Goal: Task Accomplishment & Management: Manage account settings

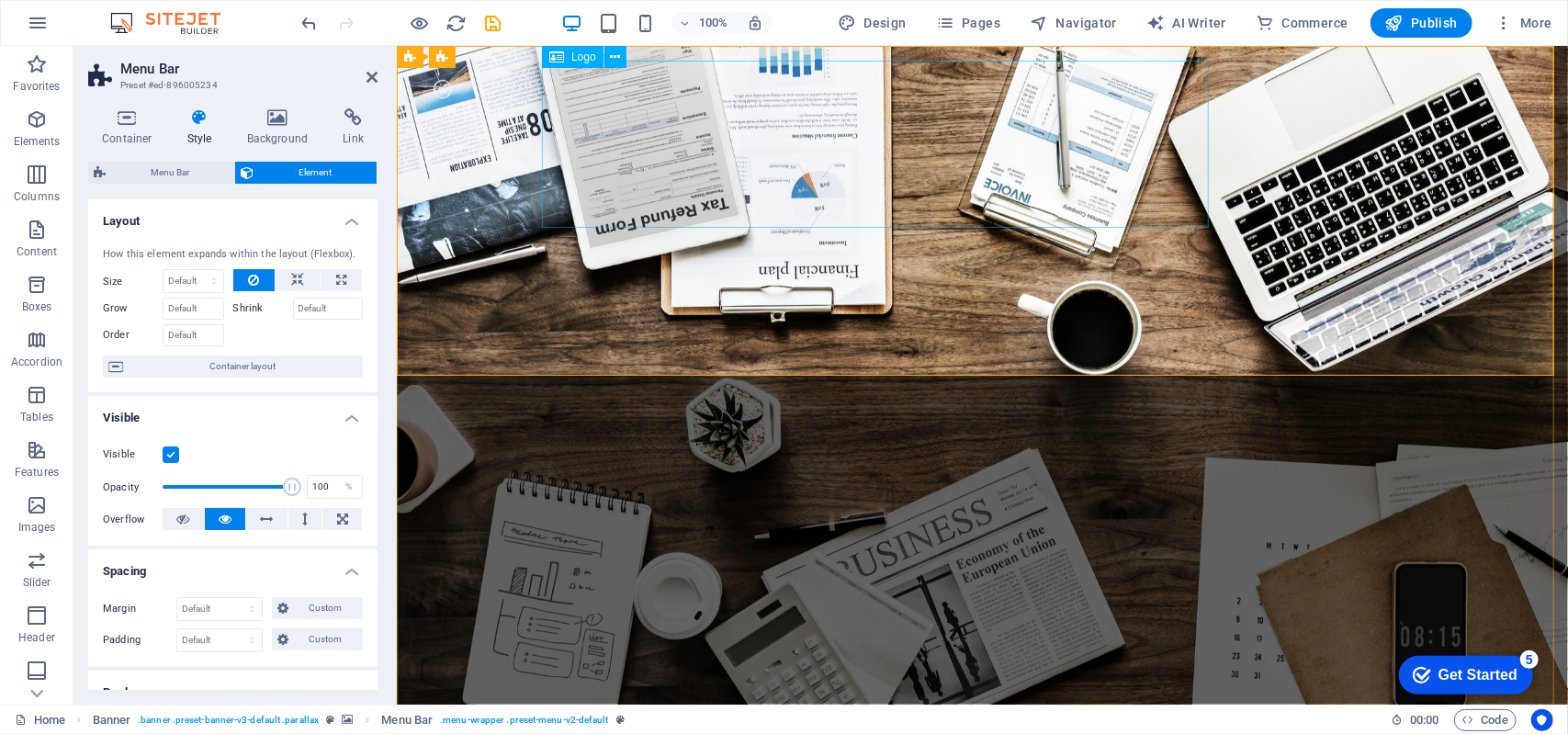
scroll to position [581, 0]
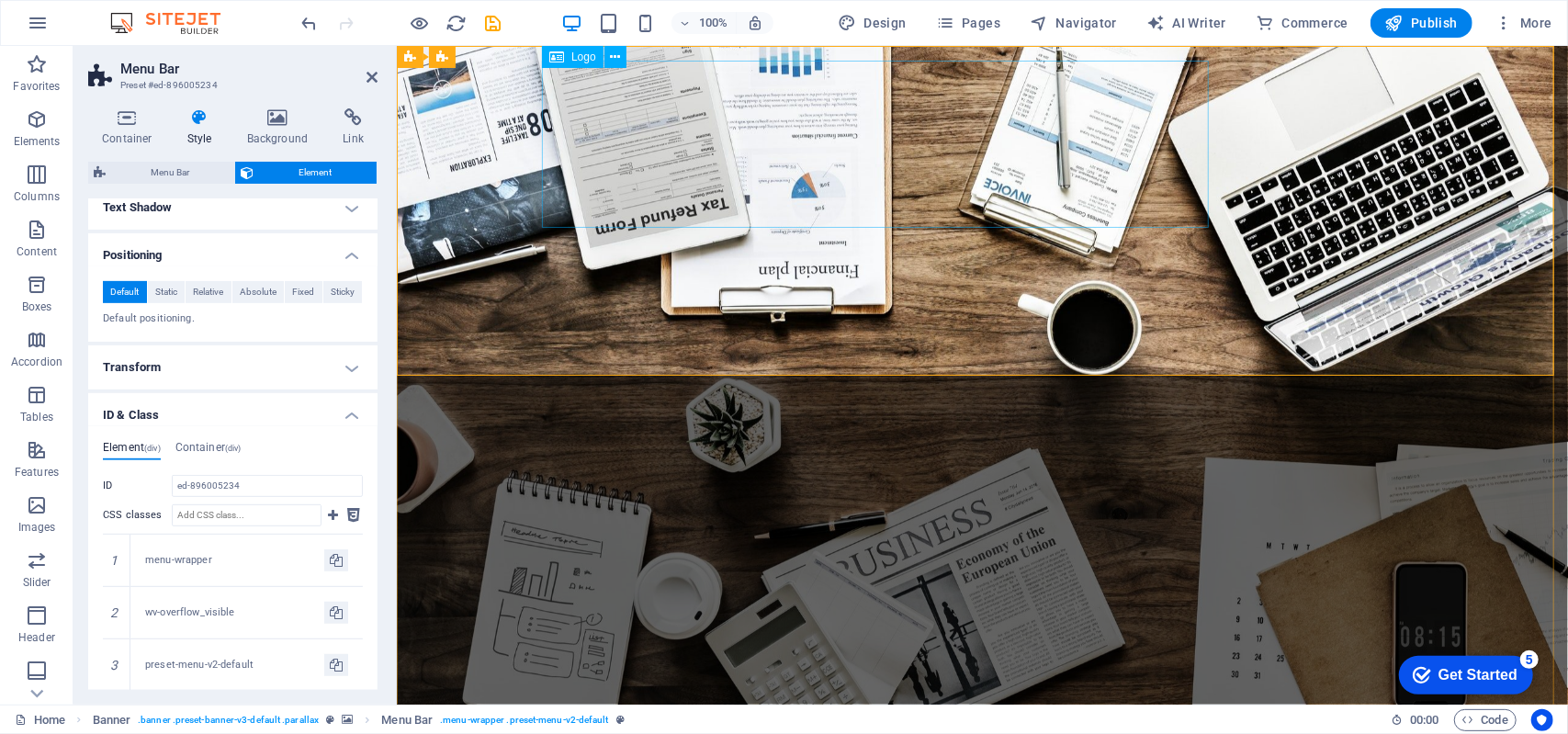
click at [619, 57] on icon at bounding box center [615, 58] width 10 height 20
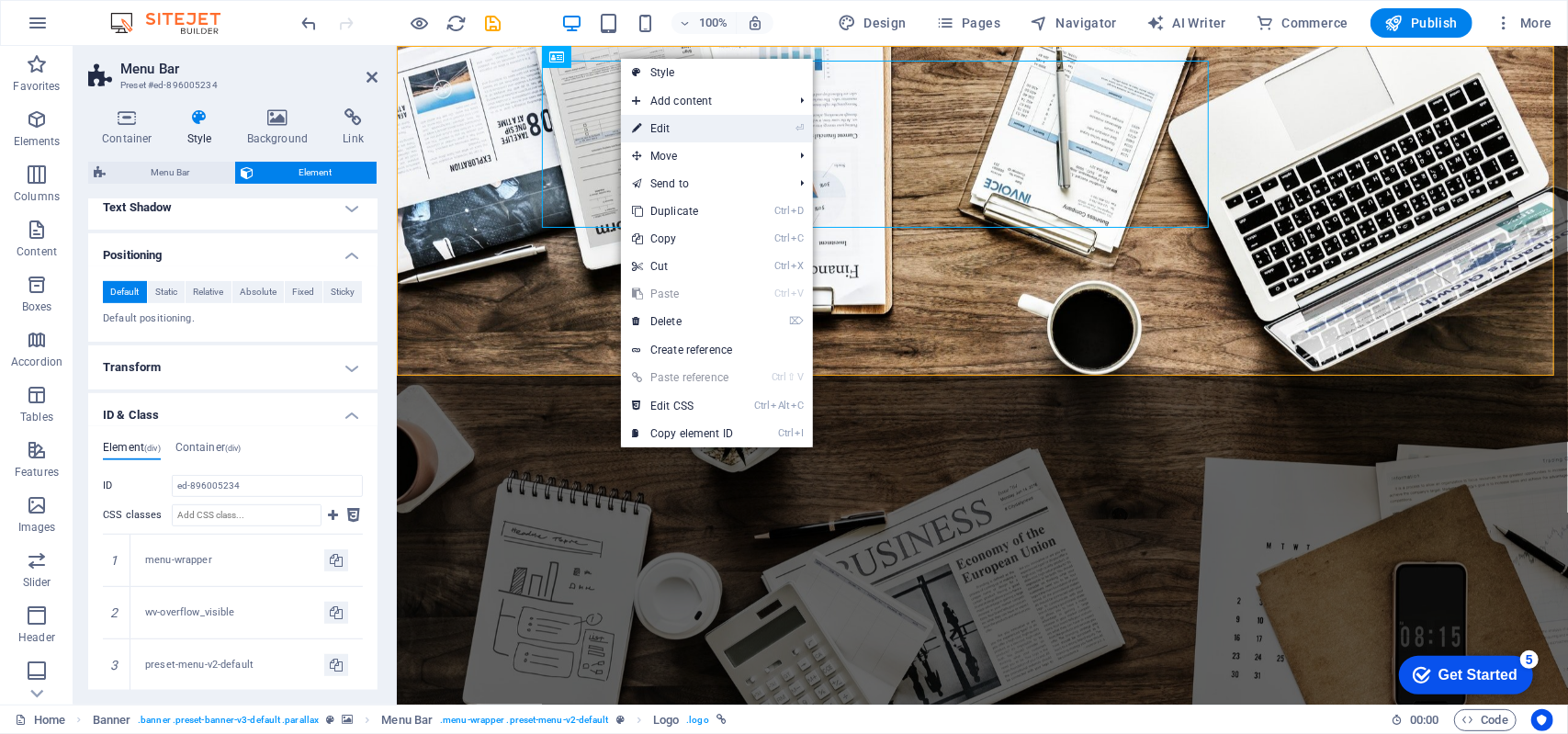
click at [658, 114] on link "⏎ Edit" at bounding box center [682, 128] width 123 height 27
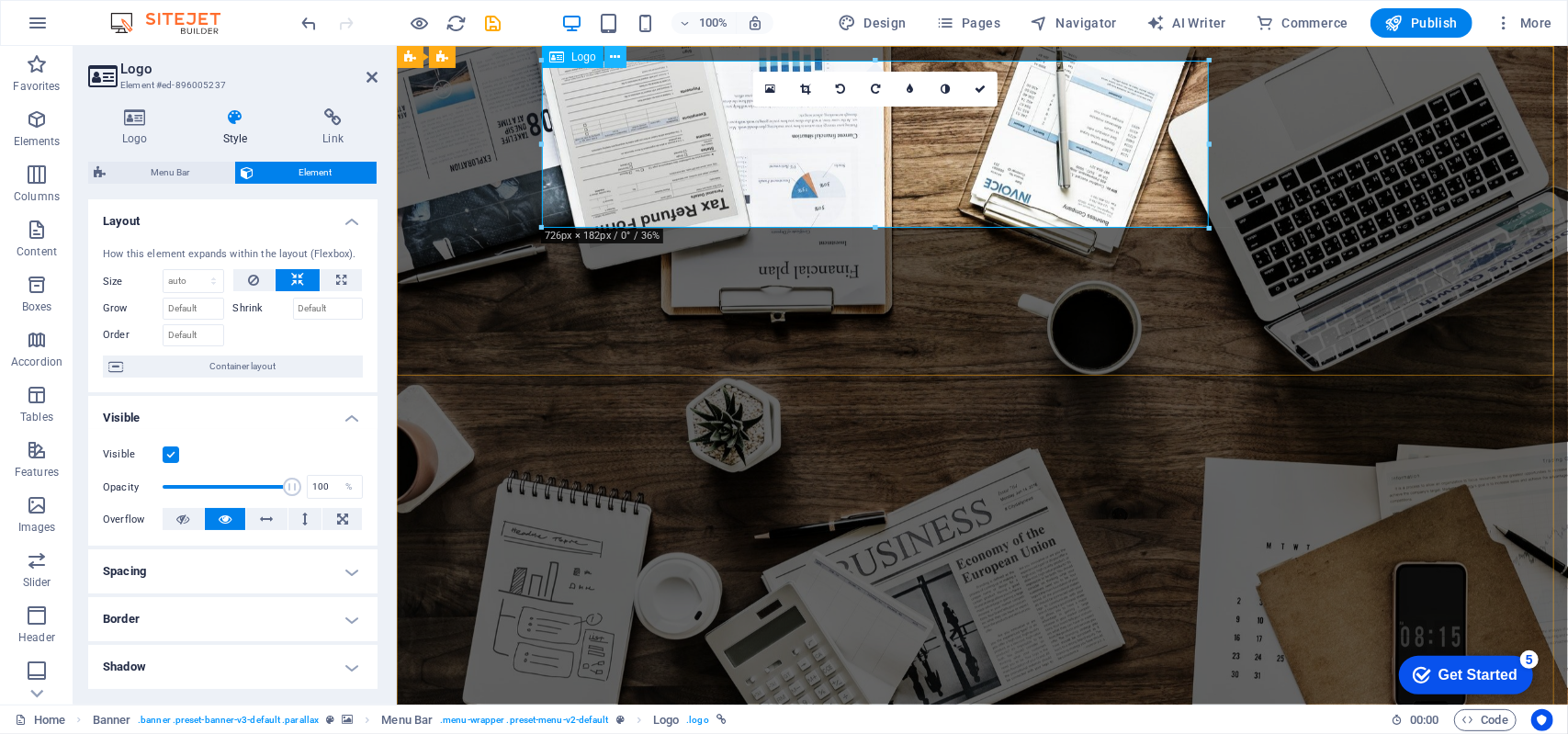
click at [623, 65] on button at bounding box center [615, 57] width 22 height 22
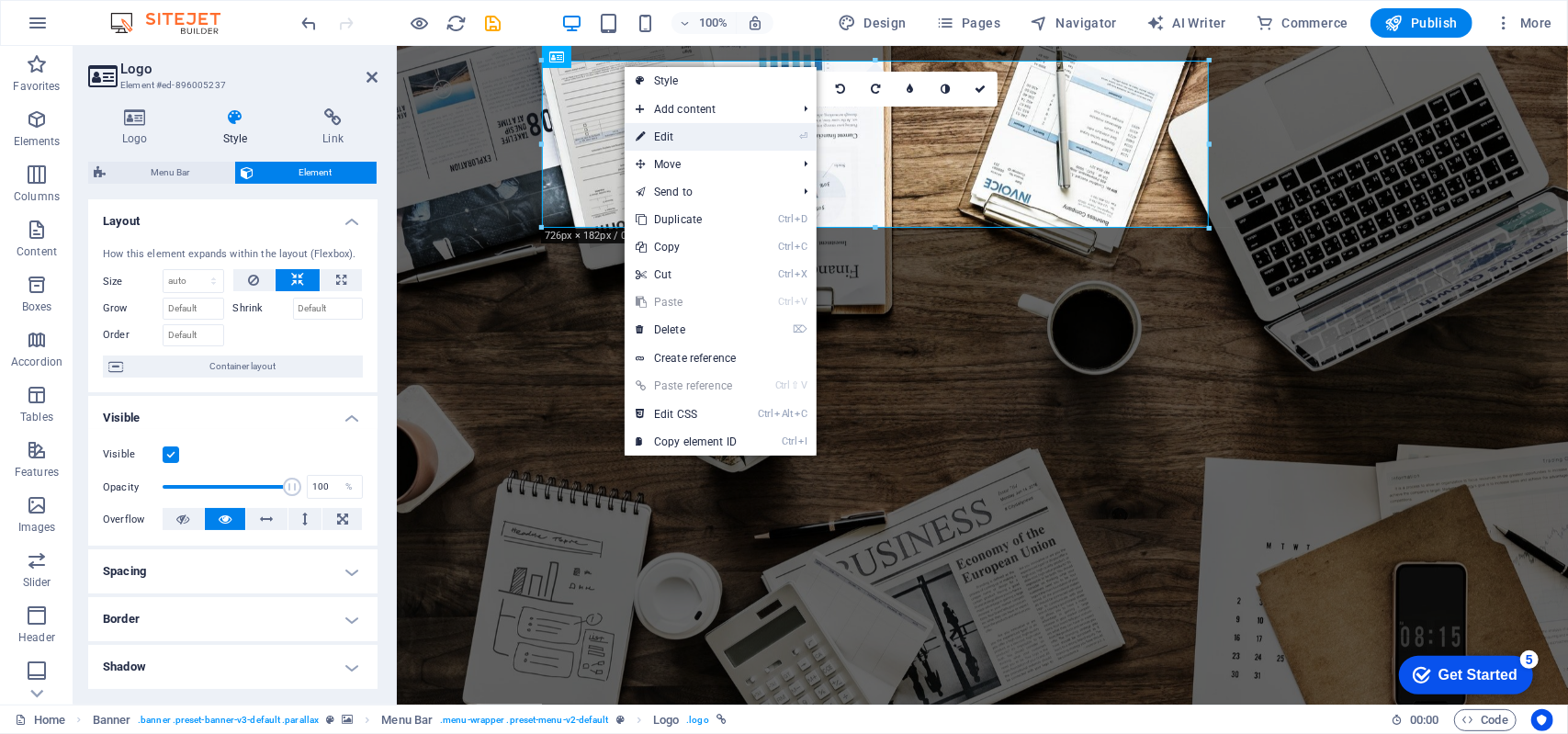
click at [671, 135] on link "⏎ Edit" at bounding box center [686, 137] width 123 height 27
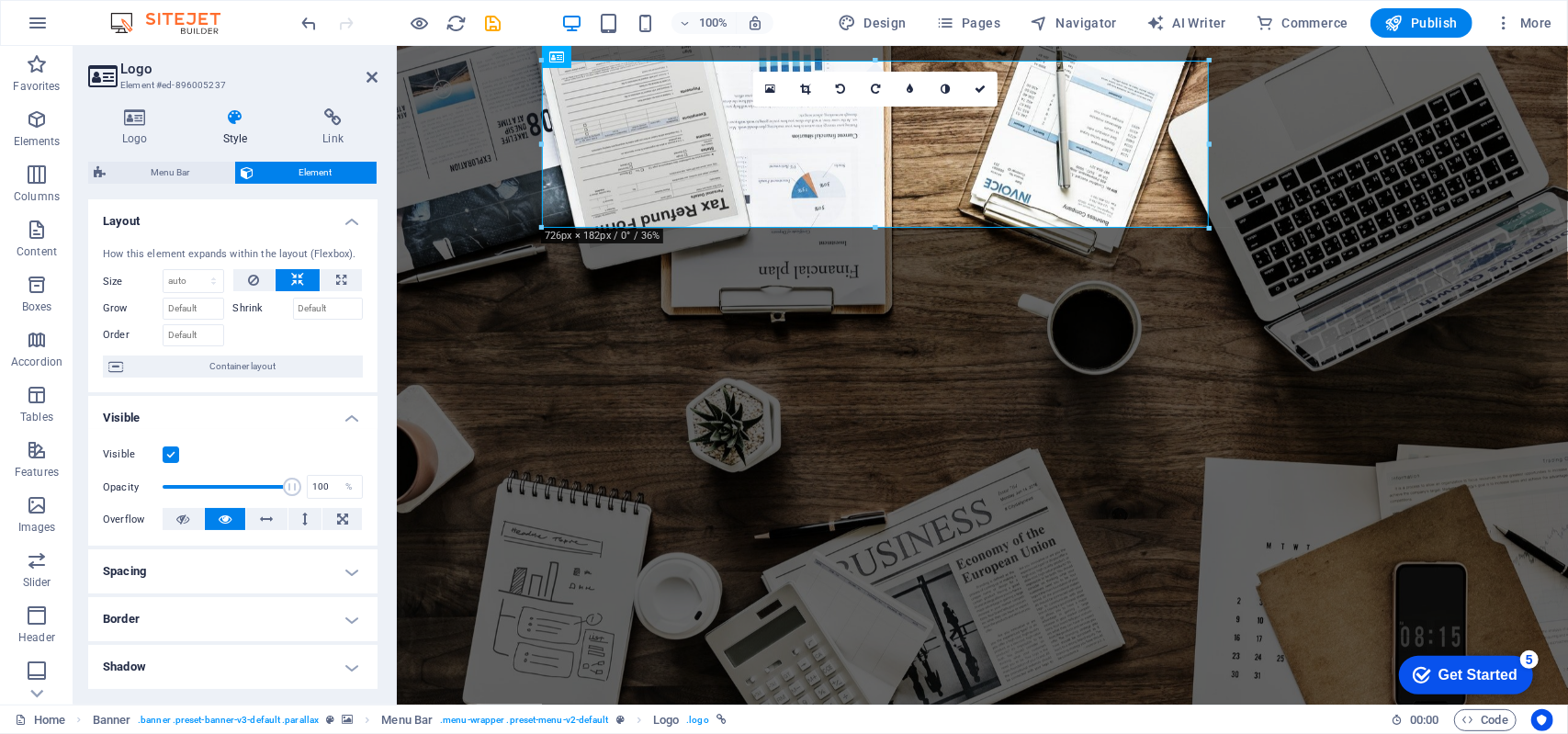
click at [144, 105] on div "Logo Style Link Logo Image Text Drag files here, click to choose files or selec…" at bounding box center [233, 399] width 319 height 611
click at [142, 122] on icon at bounding box center [135, 117] width 94 height 19
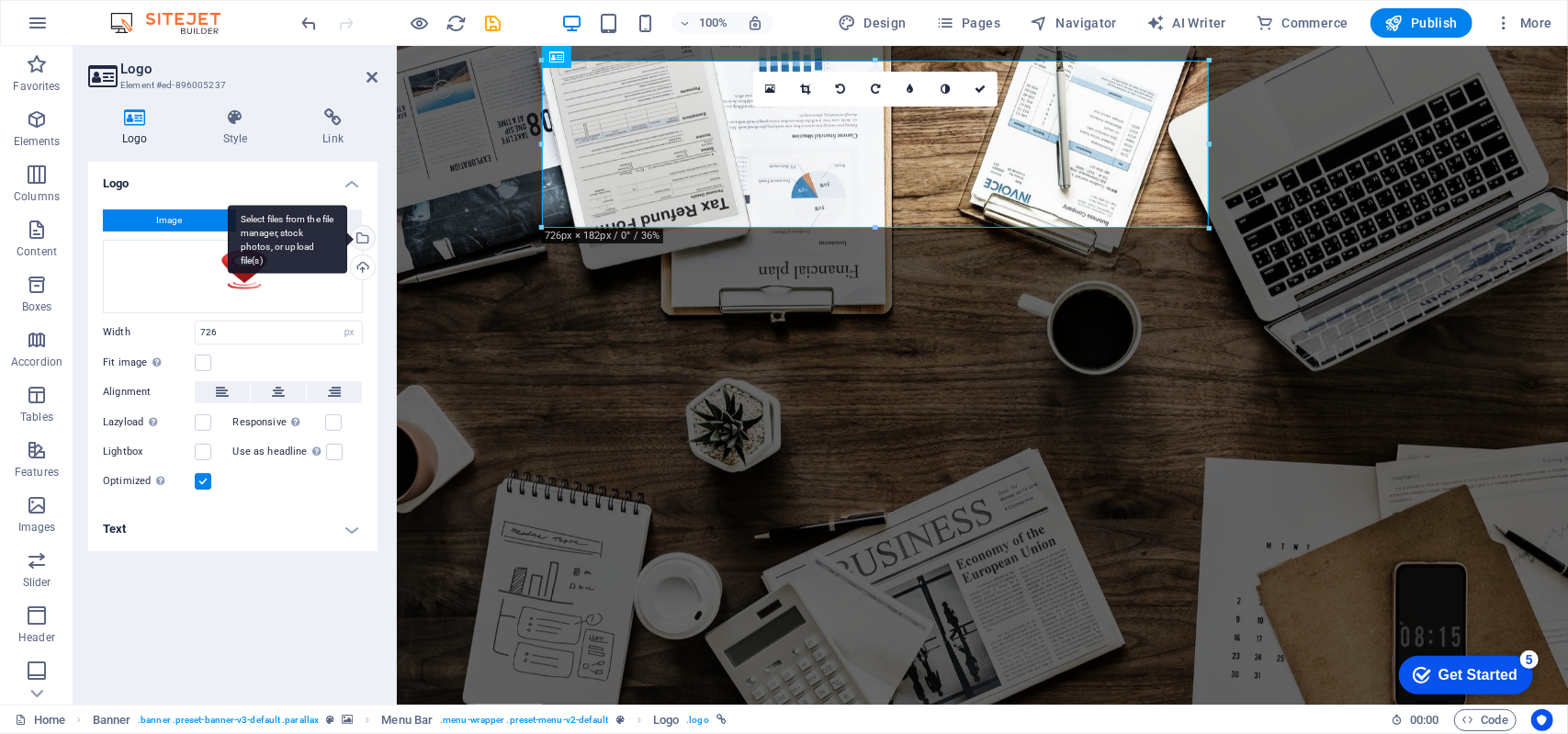
click at [371, 236] on div "Select files from the file manager, stock photos, or upload file(s)" at bounding box center [361, 239] width 27 height 27
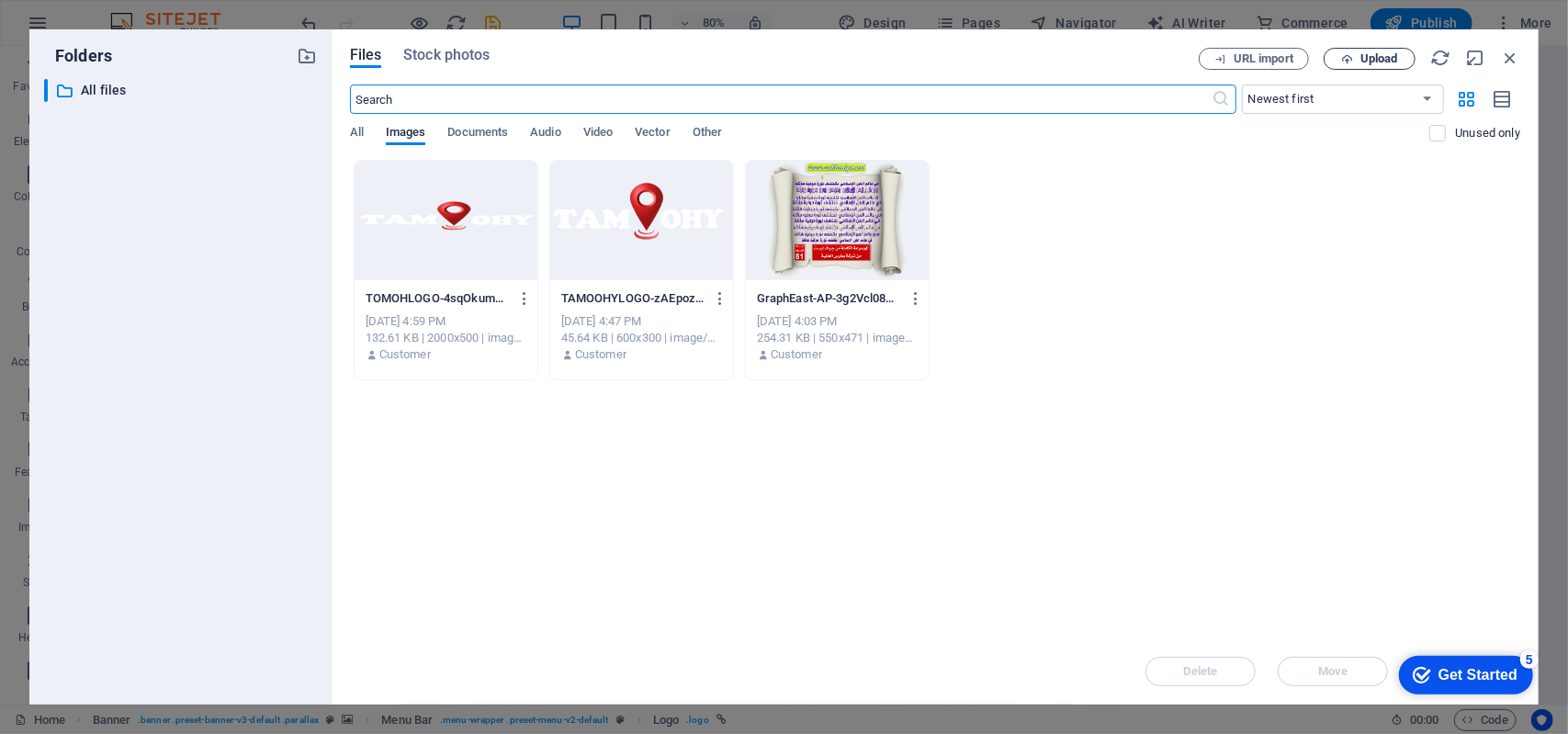
click at [1361, 51] on button "Upload" at bounding box center [1370, 59] width 92 height 22
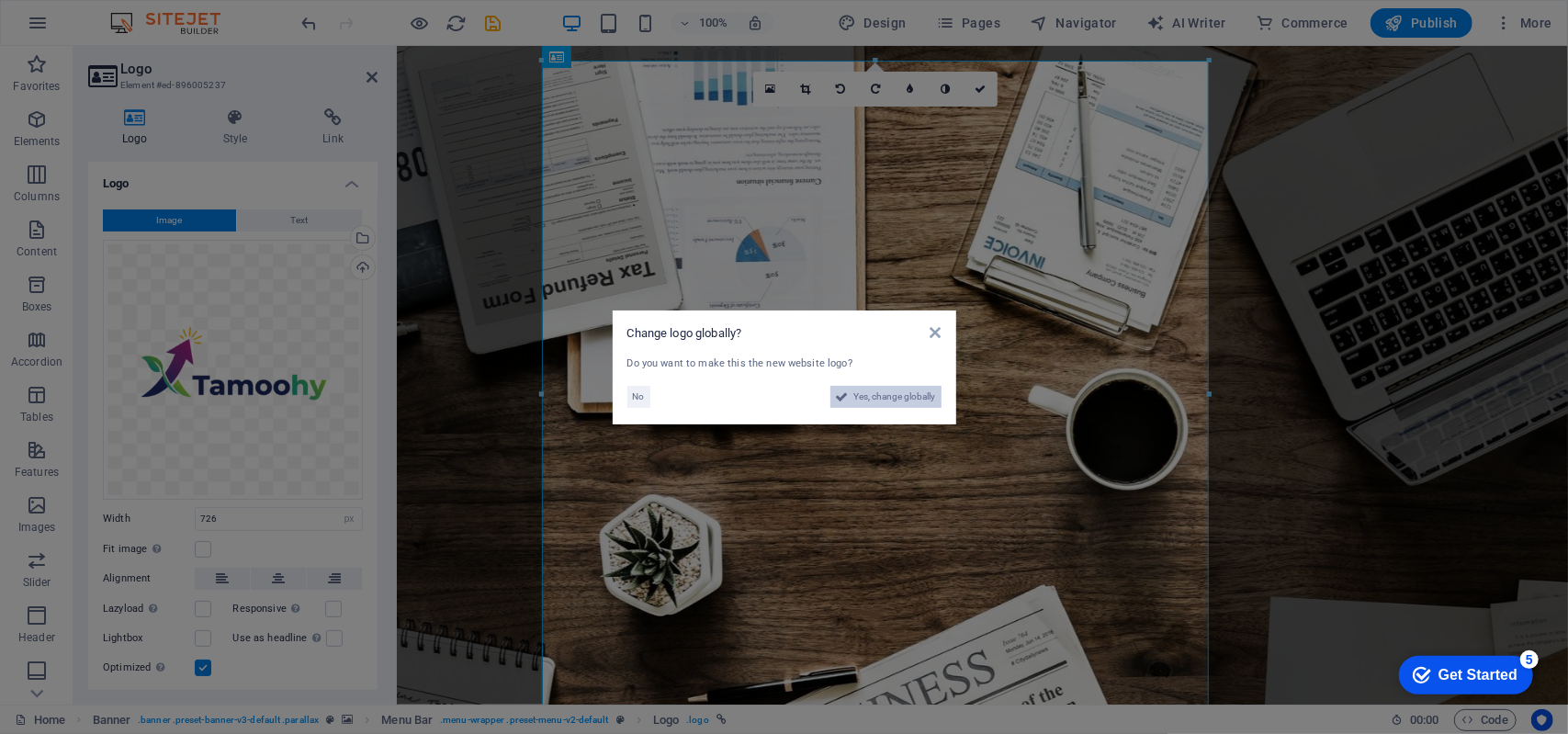
click at [907, 401] on span "Yes, change globally" at bounding box center [895, 397] width 82 height 22
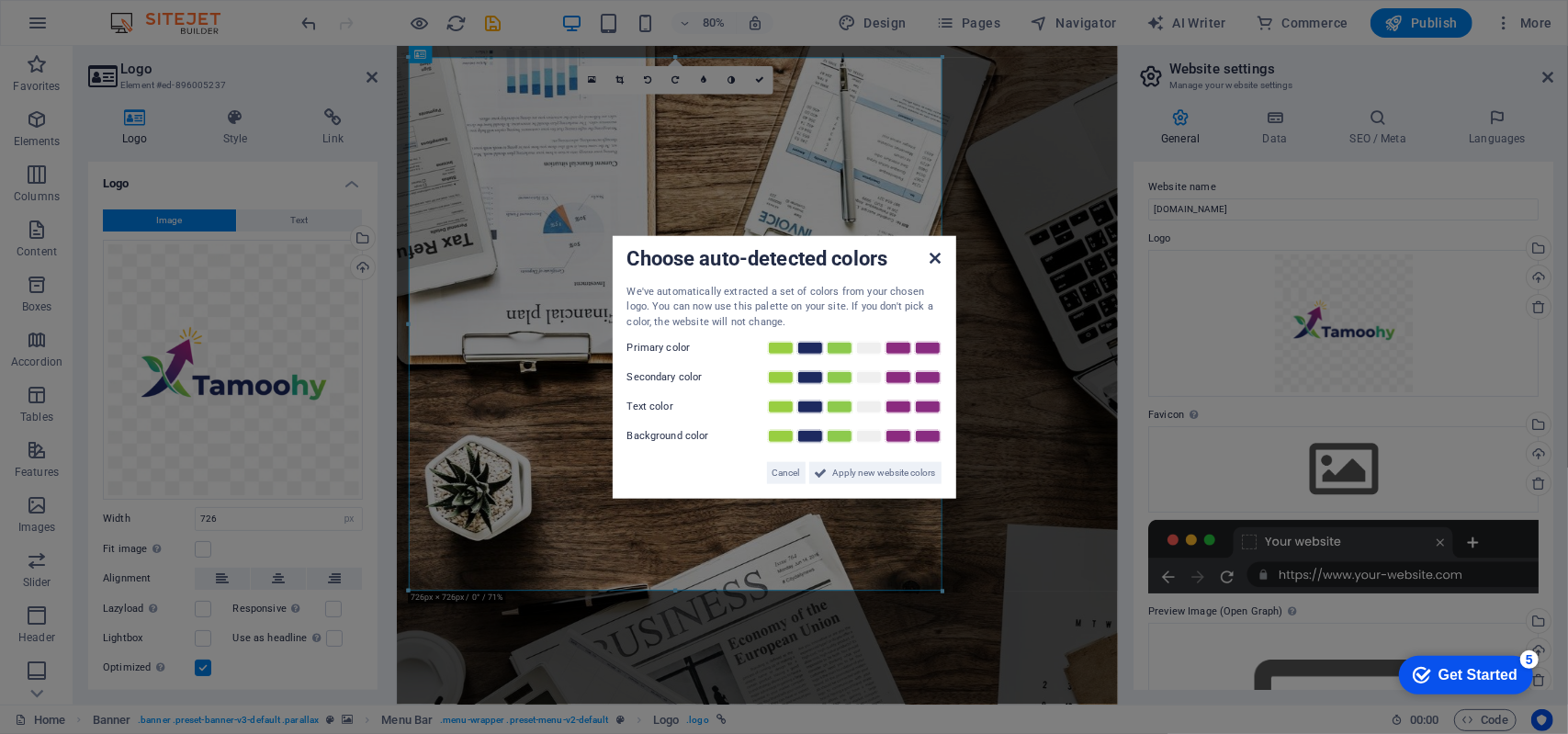
click at [936, 254] on icon at bounding box center [935, 257] width 11 height 15
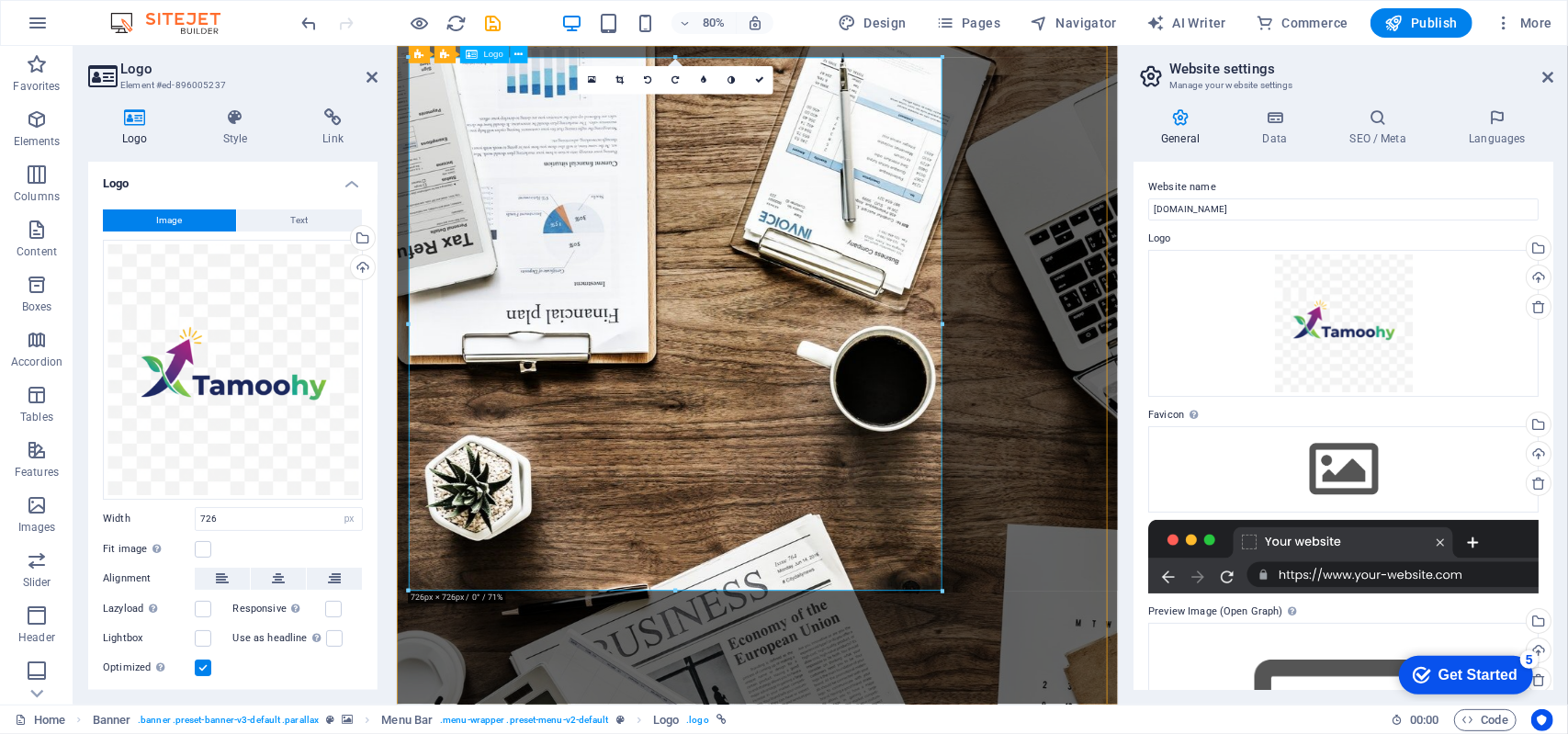
drag, startPoint x: 1336, startPoint y: 637, endPoint x: 1067, endPoint y: 609, distance: 270.5
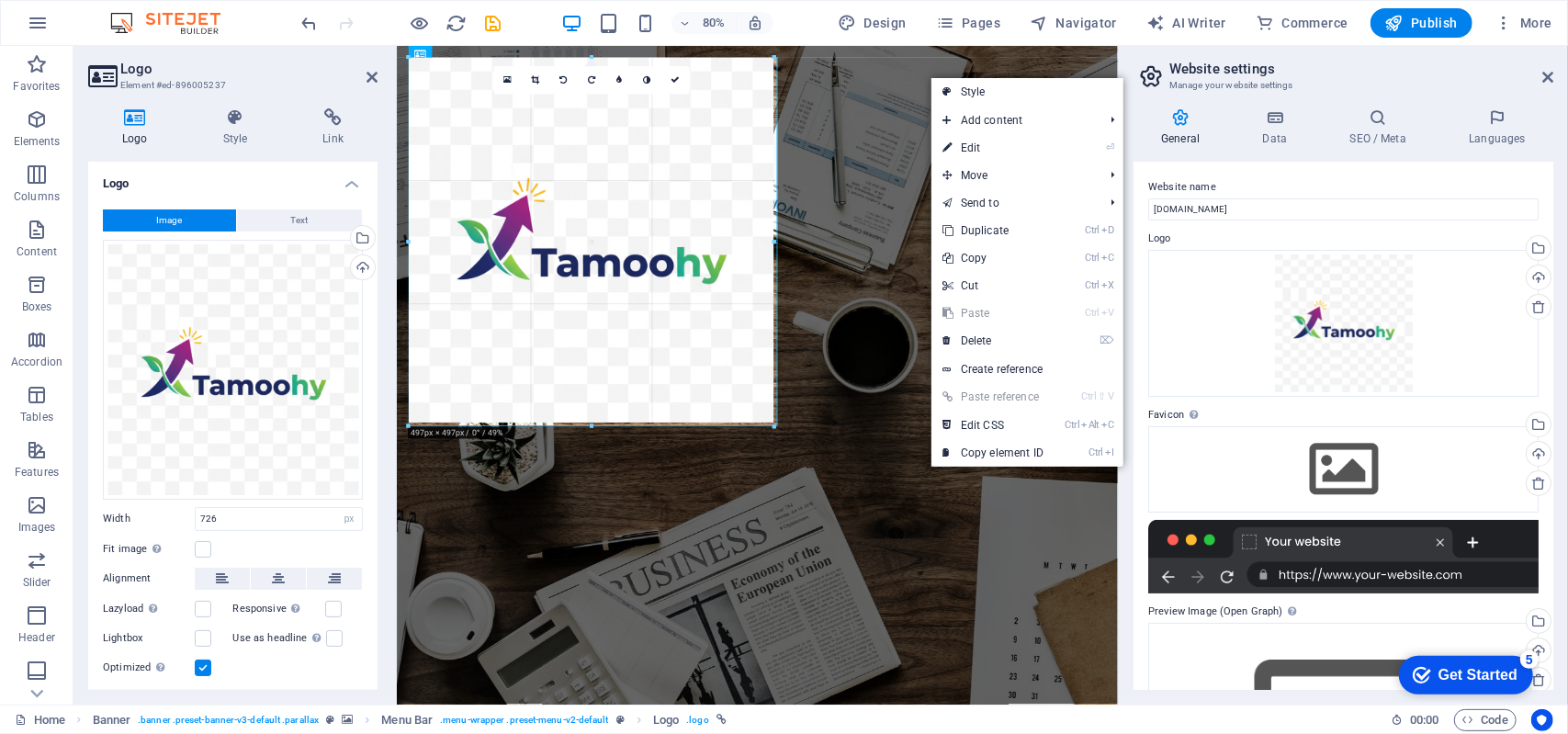
drag, startPoint x: 940, startPoint y: 586, endPoint x: 422, endPoint y: 83, distance: 722.0
type input "502"
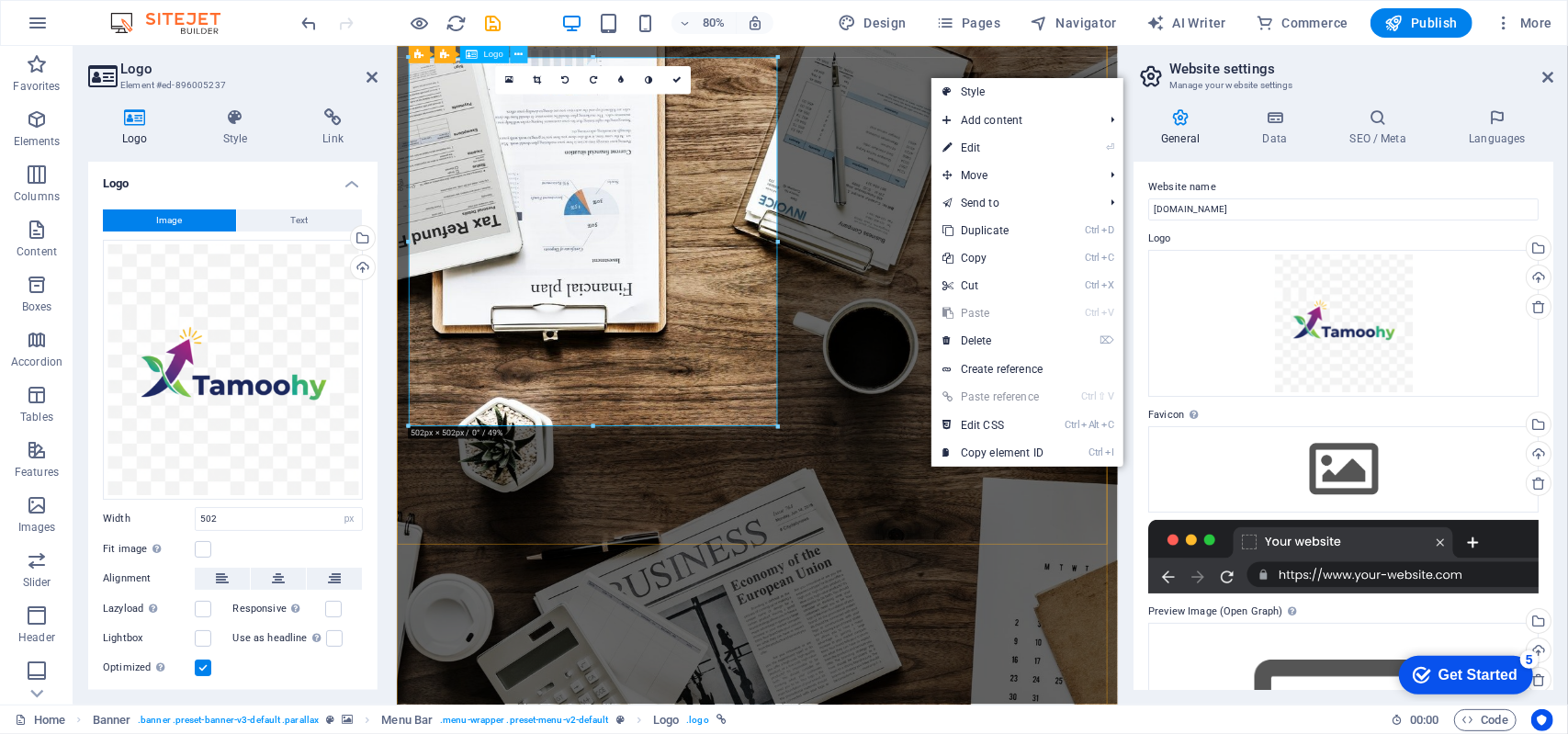
click at [518, 60] on icon at bounding box center [518, 55] width 8 height 16
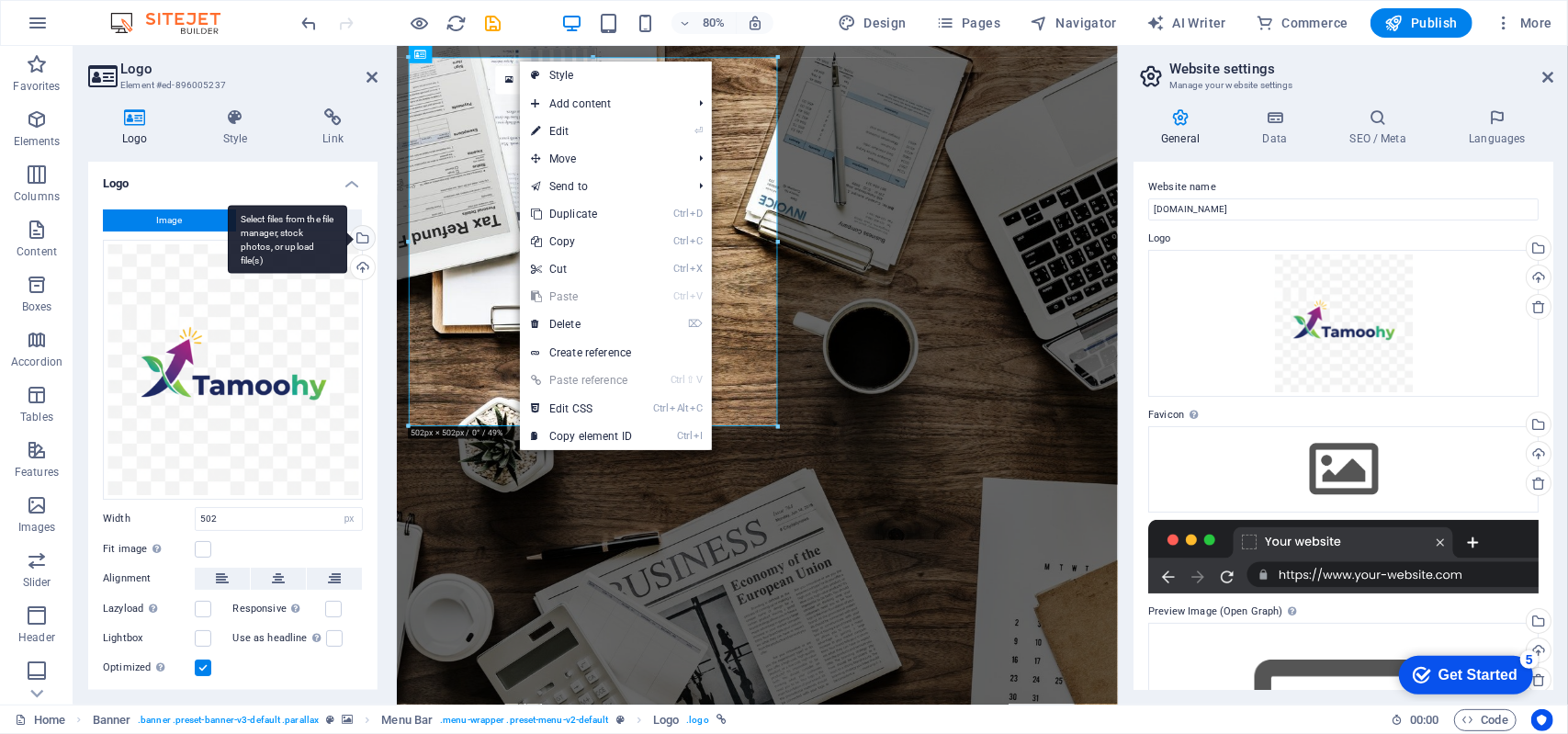
click at [366, 238] on div "Select files from the file manager, stock photos, or upload file(s)" at bounding box center [361, 239] width 27 height 27
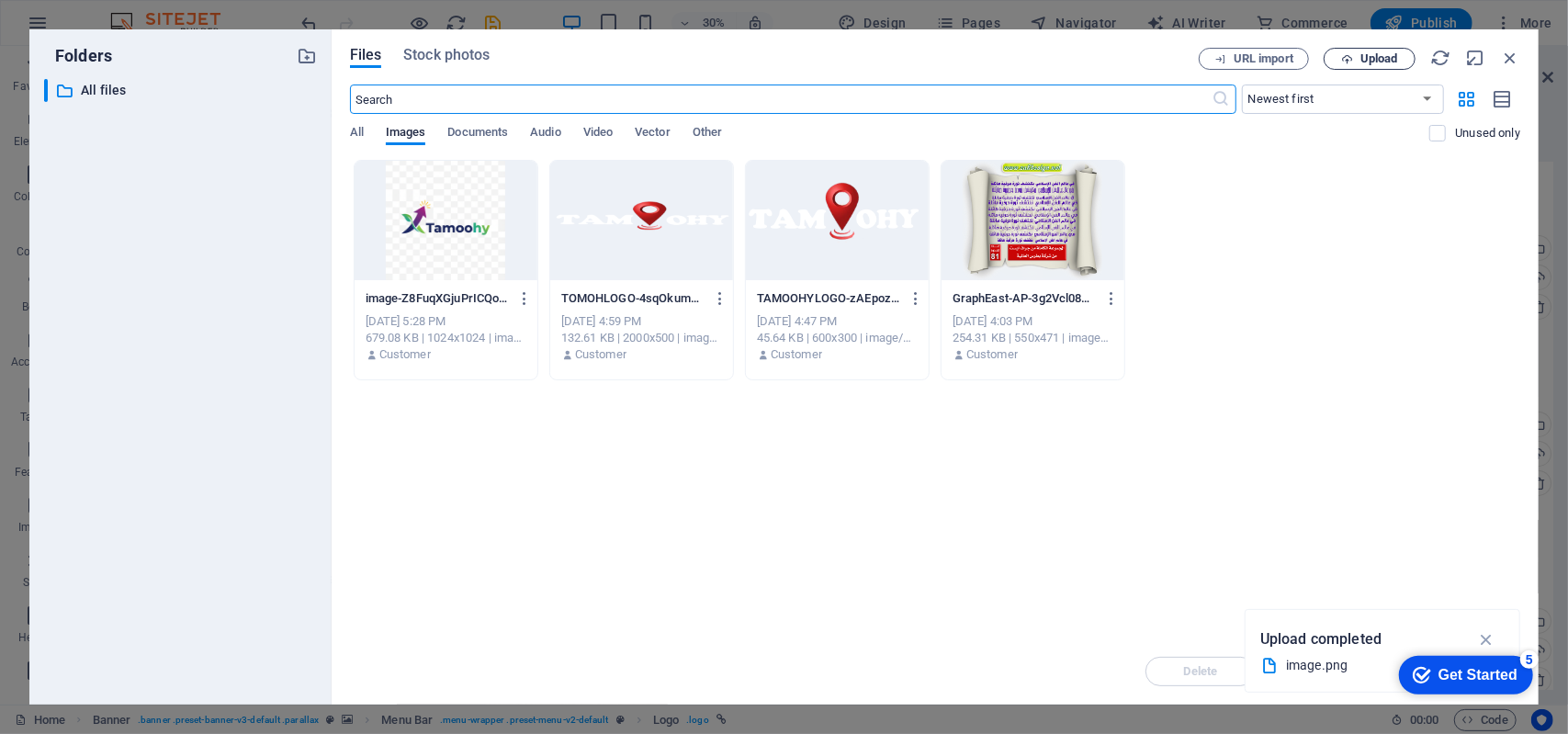
click at [1372, 57] on span "Upload" at bounding box center [1378, 58] width 38 height 11
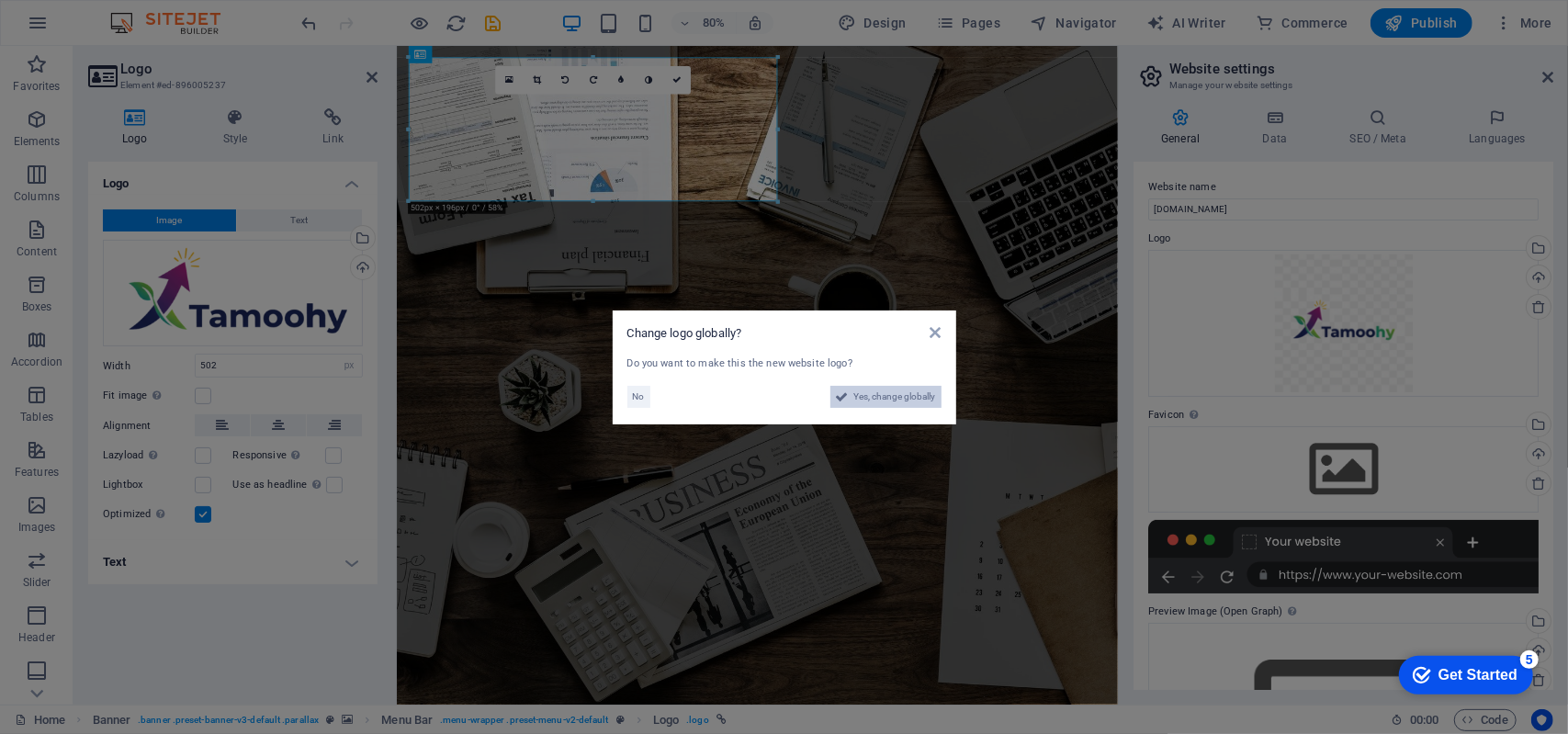
click at [887, 394] on span "Yes, change globally" at bounding box center [895, 397] width 82 height 22
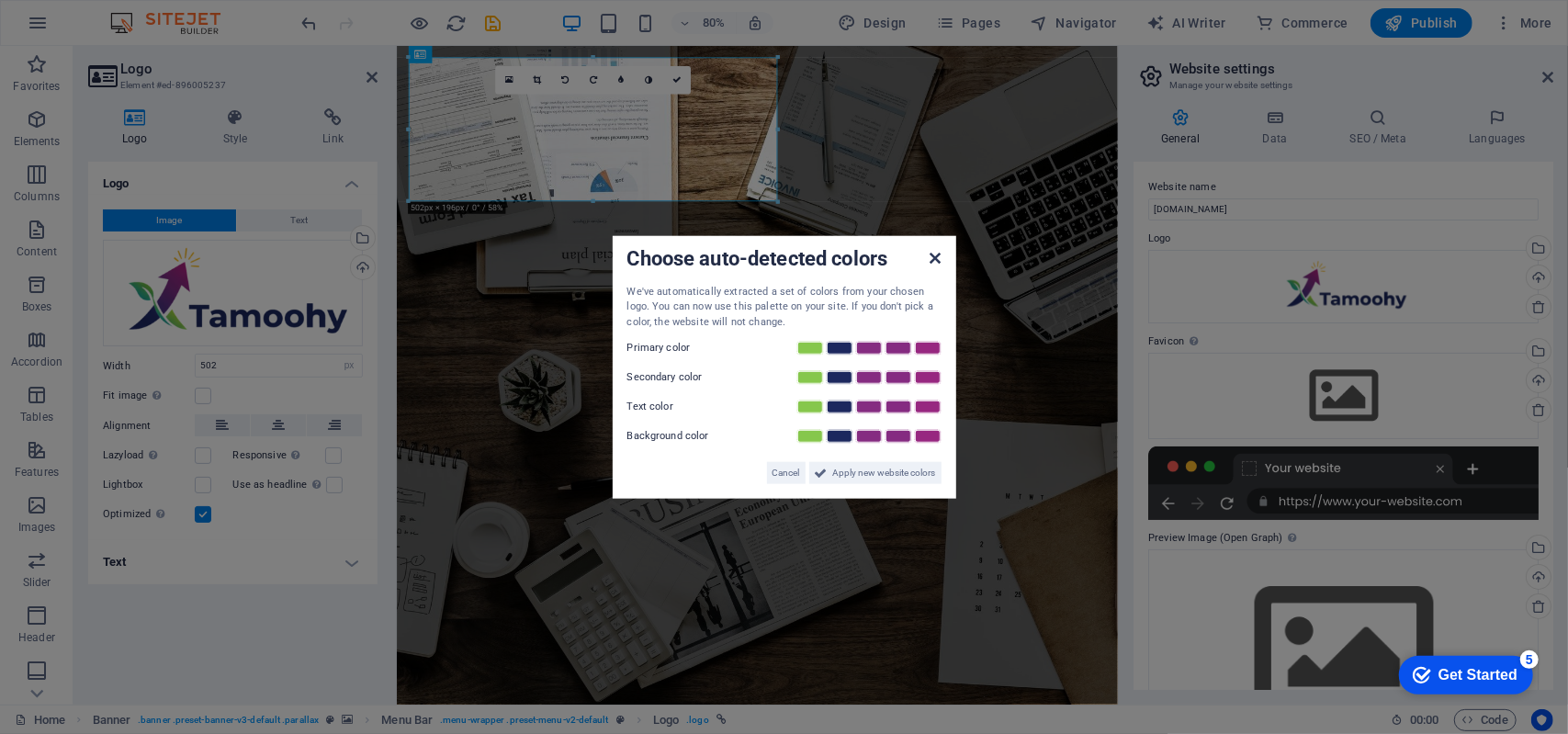
click at [936, 265] on link at bounding box center [935, 258] width 11 height 16
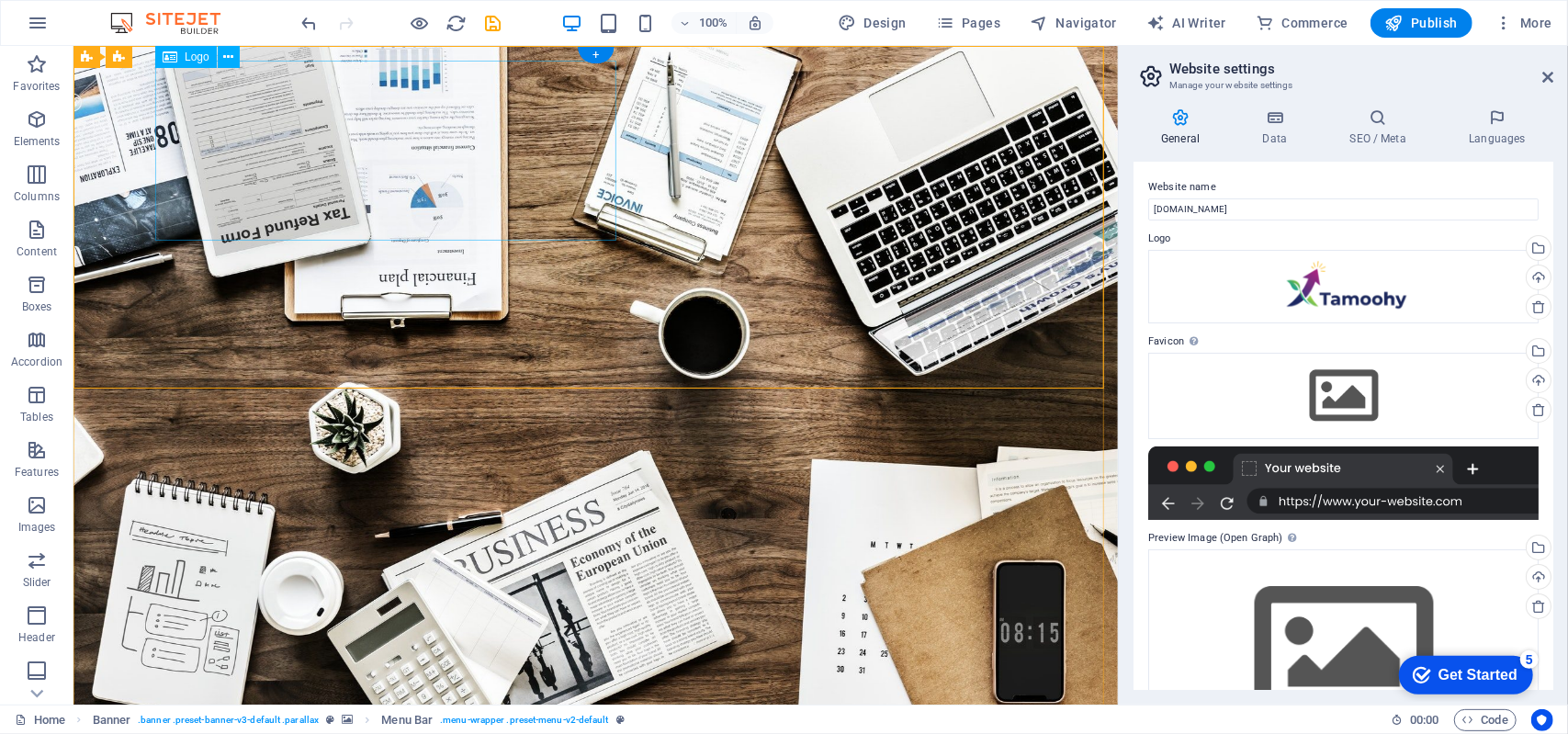
click at [229, 60] on icon at bounding box center [228, 58] width 10 height 20
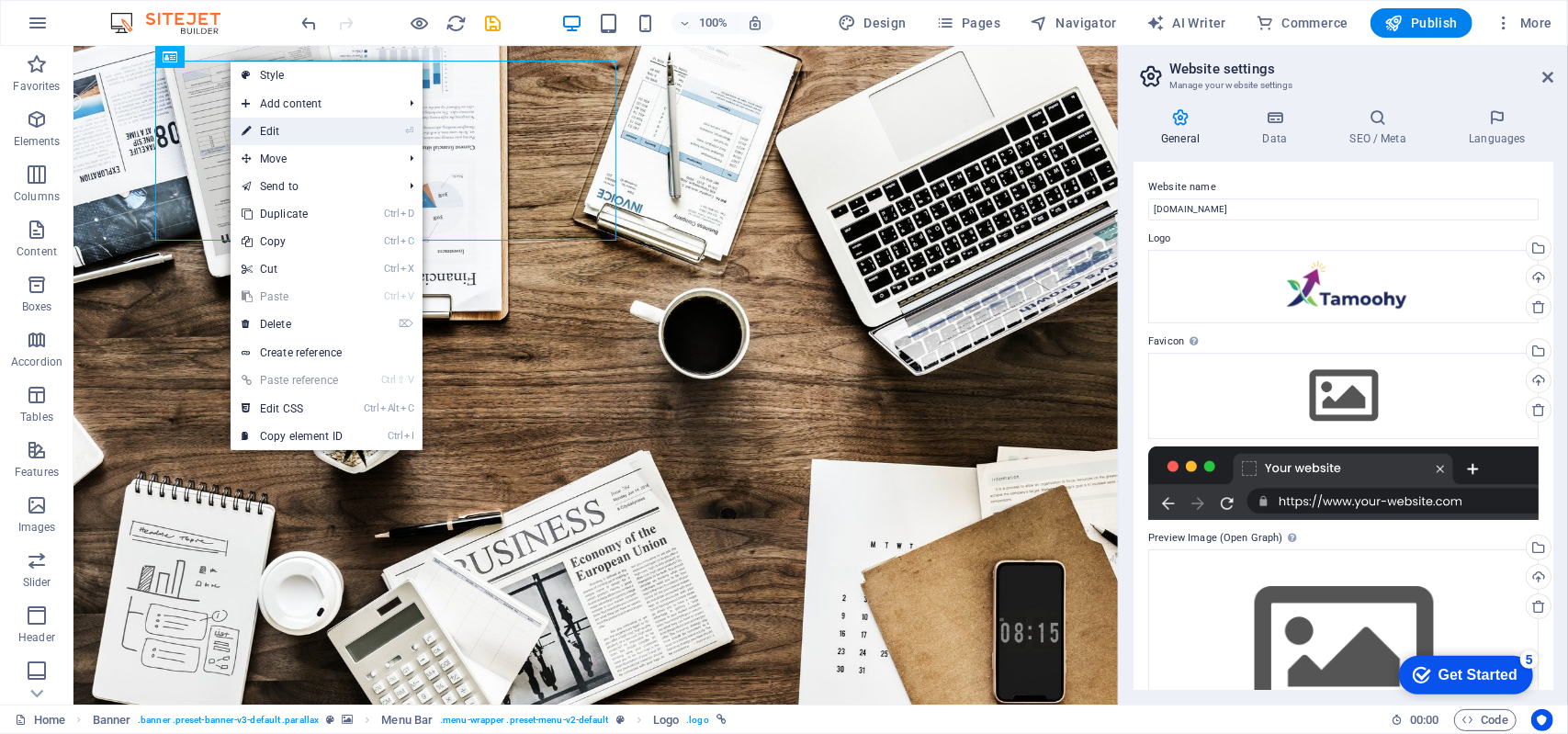
click at [297, 137] on link "⏎ Edit" at bounding box center [292, 131] width 123 height 27
select select "px"
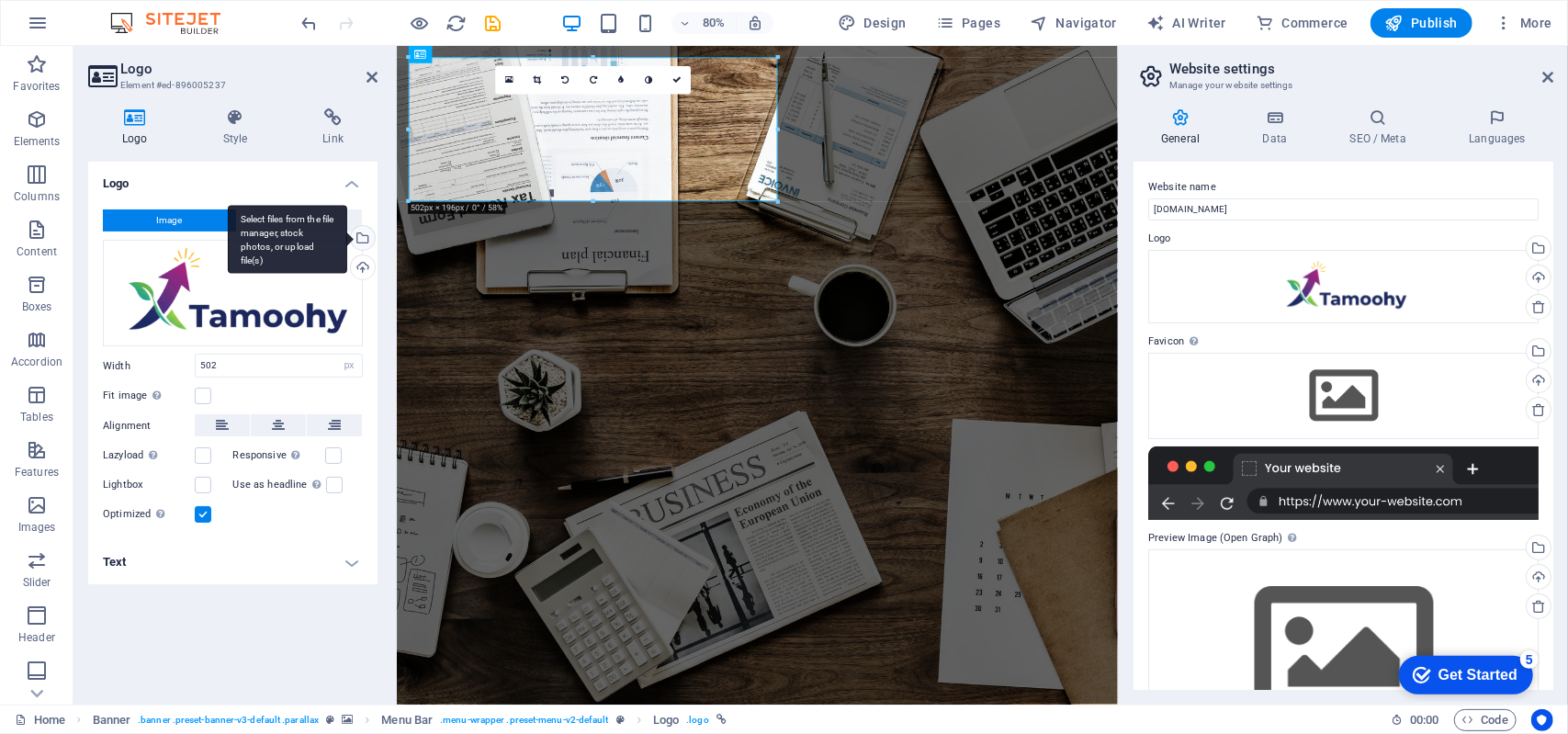
click at [362, 237] on div "Select files from the file manager, stock photos, or upload file(s)" at bounding box center [361, 239] width 27 height 27
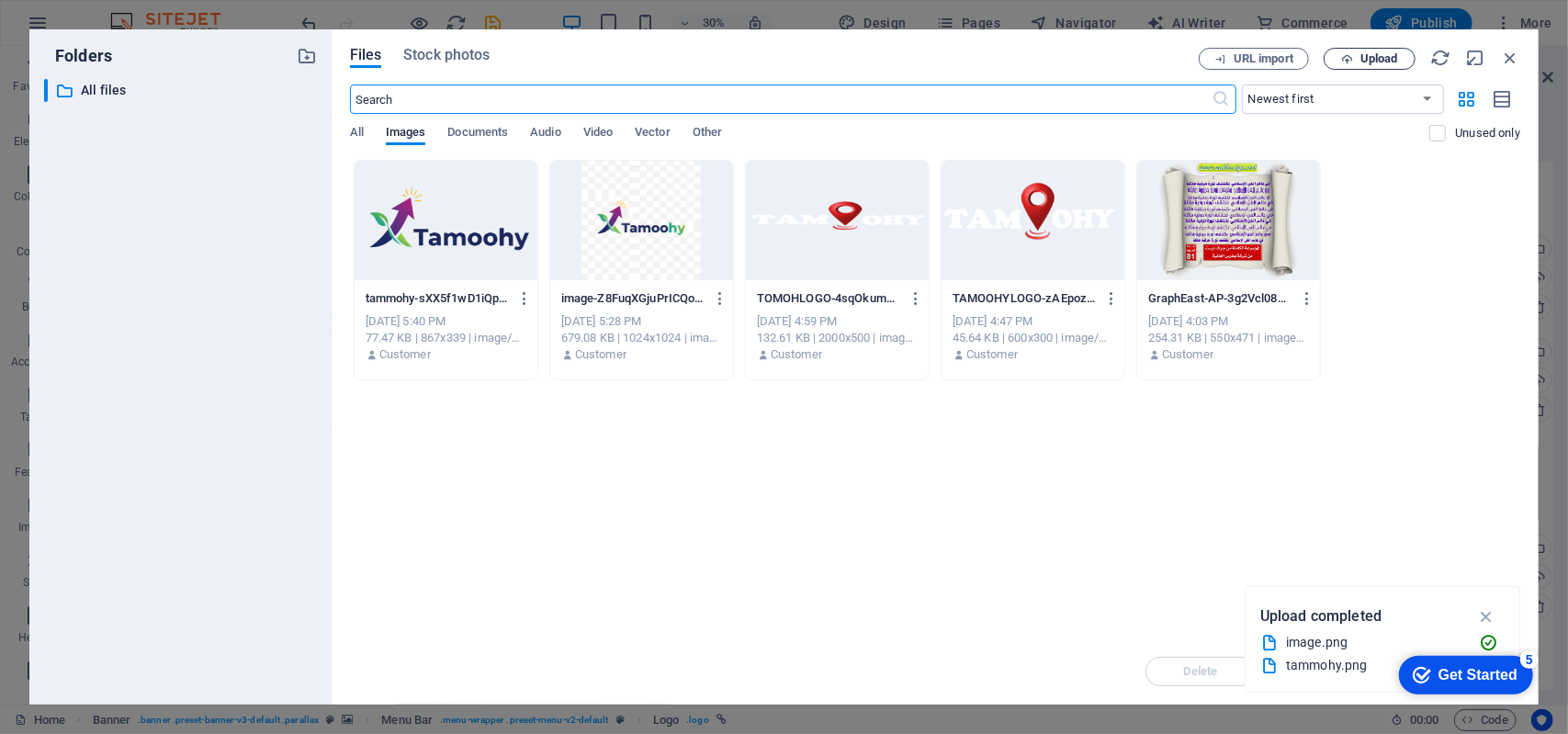
click at [1371, 53] on button "Upload" at bounding box center [1370, 59] width 92 height 22
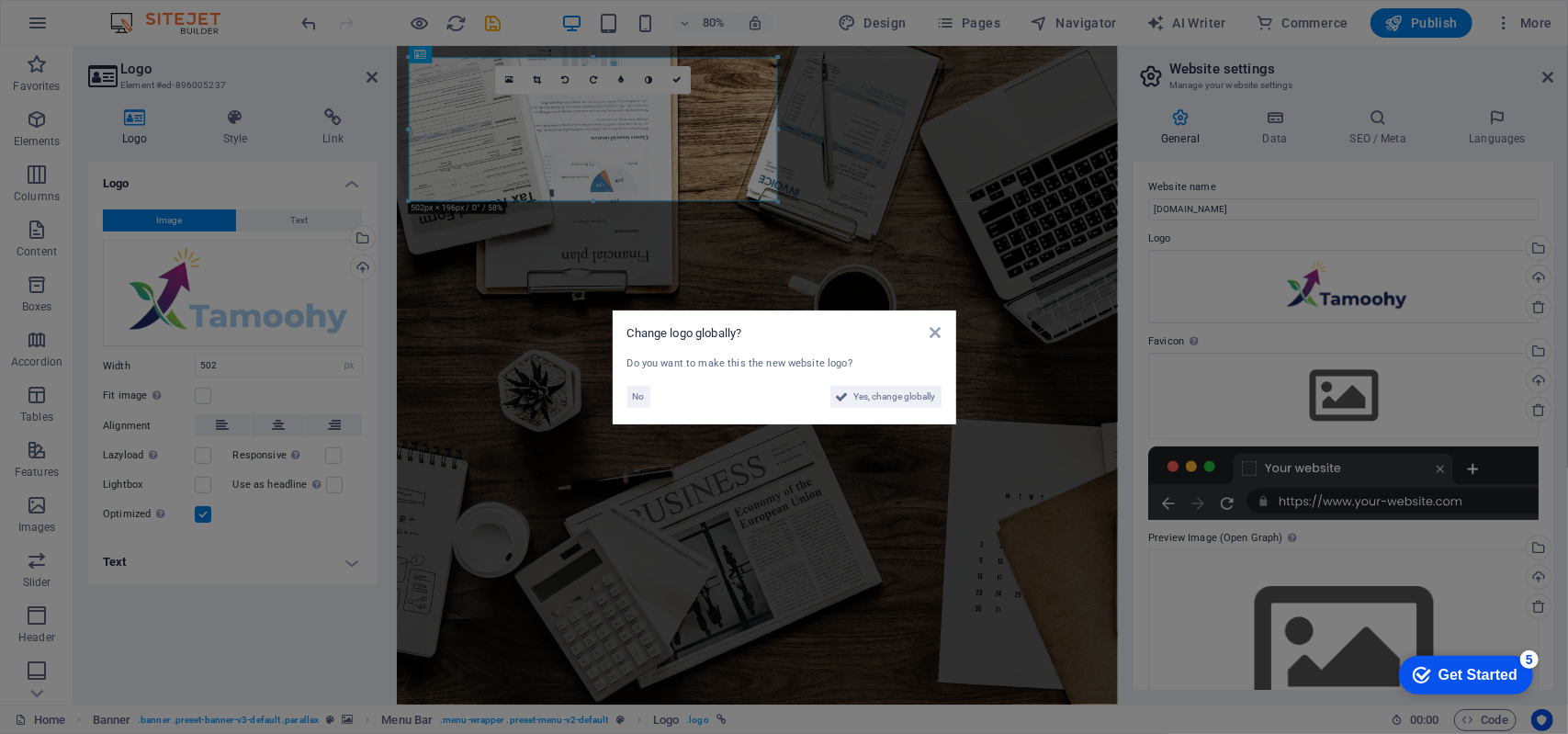
click at [891, 410] on div "Change logo globally? Do you want to make this the new website logo? No Yes, ch…" at bounding box center [784, 367] width 343 height 113
drag, startPoint x: 886, startPoint y: 402, endPoint x: 613, endPoint y: 446, distance: 276.5
click at [886, 402] on span "Yes, change globally" at bounding box center [895, 397] width 82 height 22
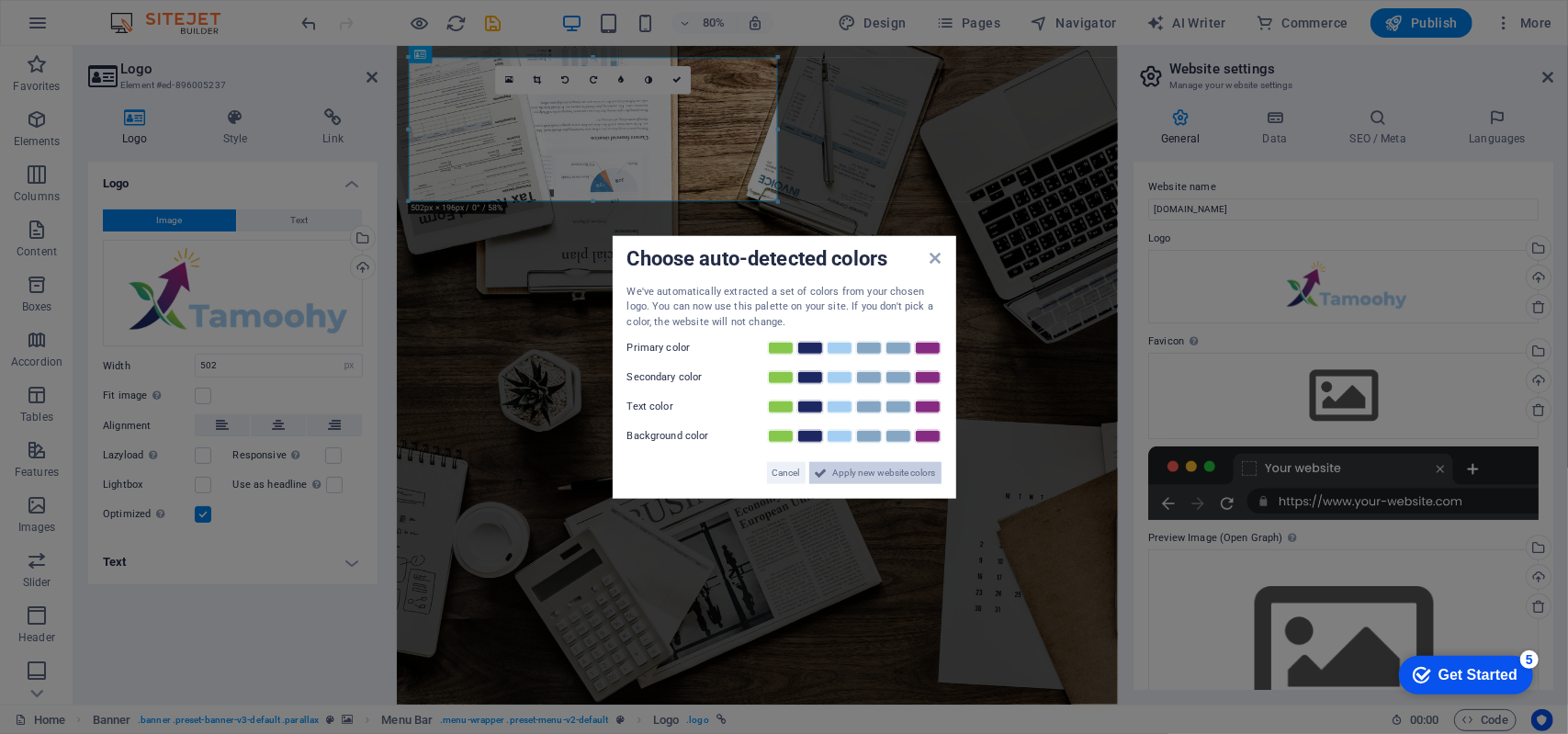
click at [872, 476] on span "Apply new website colors" at bounding box center [884, 473] width 103 height 22
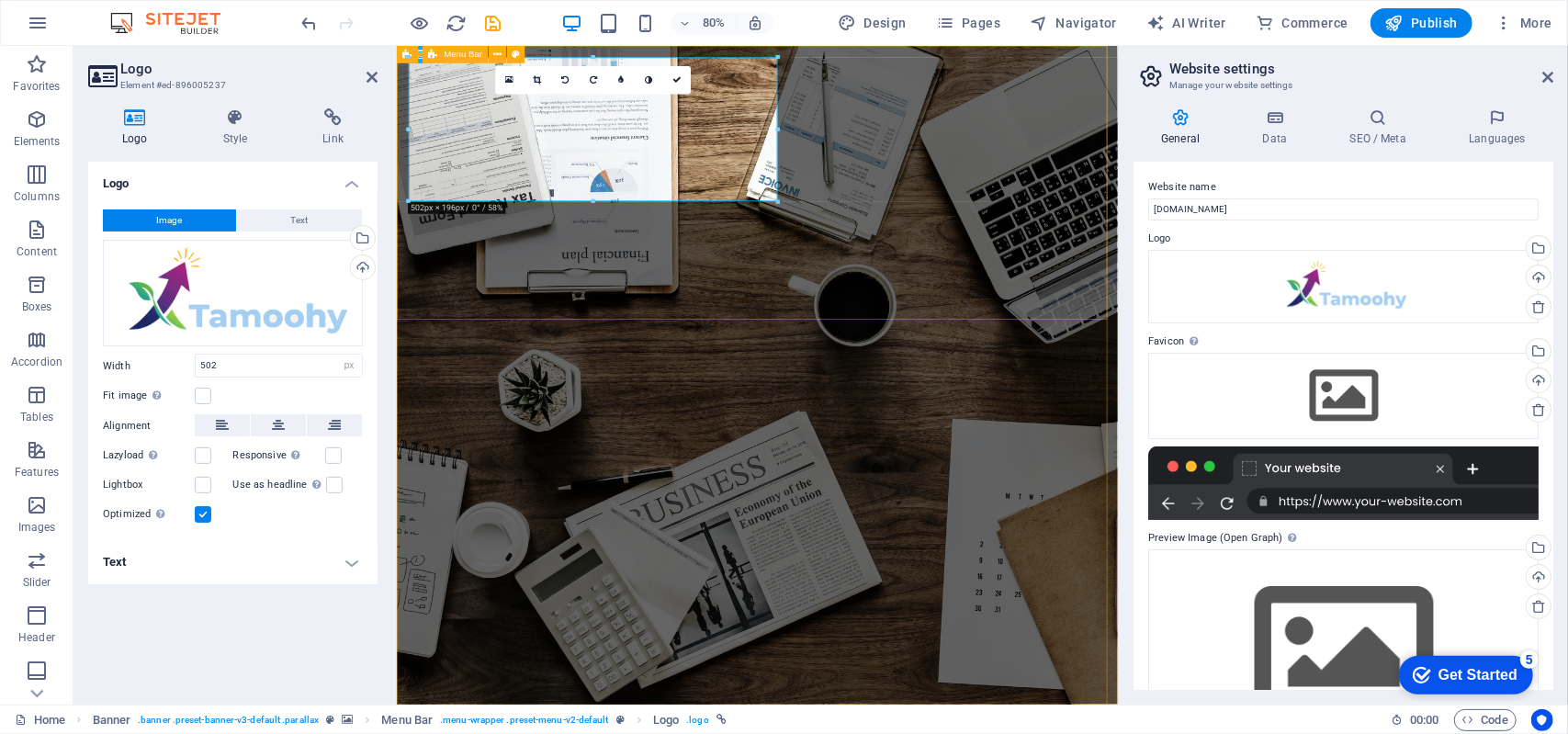
drag, startPoint x: 1026, startPoint y: 221, endPoint x: 1224, endPoint y: 188, distance: 200.7
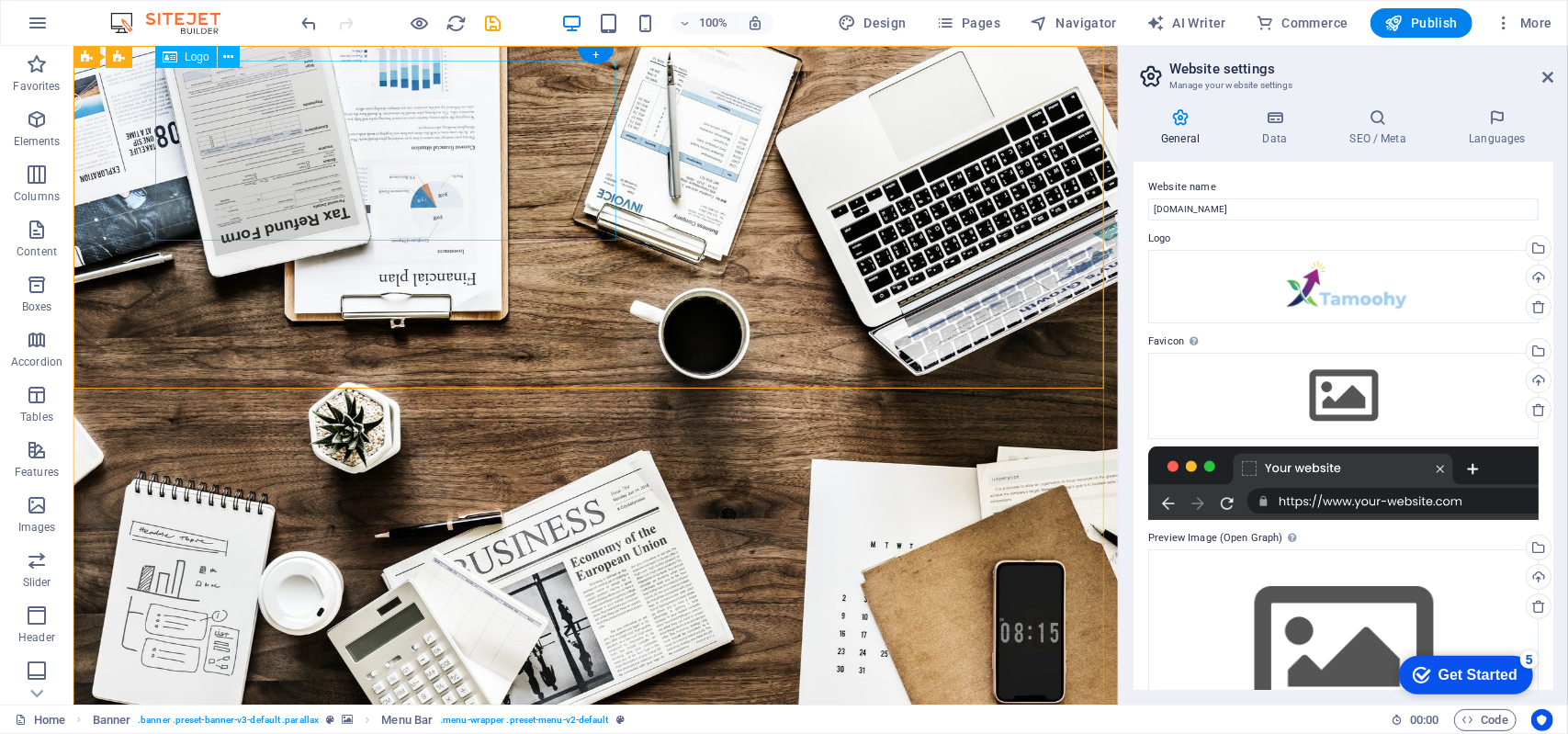
click at [234, 55] on icon at bounding box center [228, 58] width 10 height 20
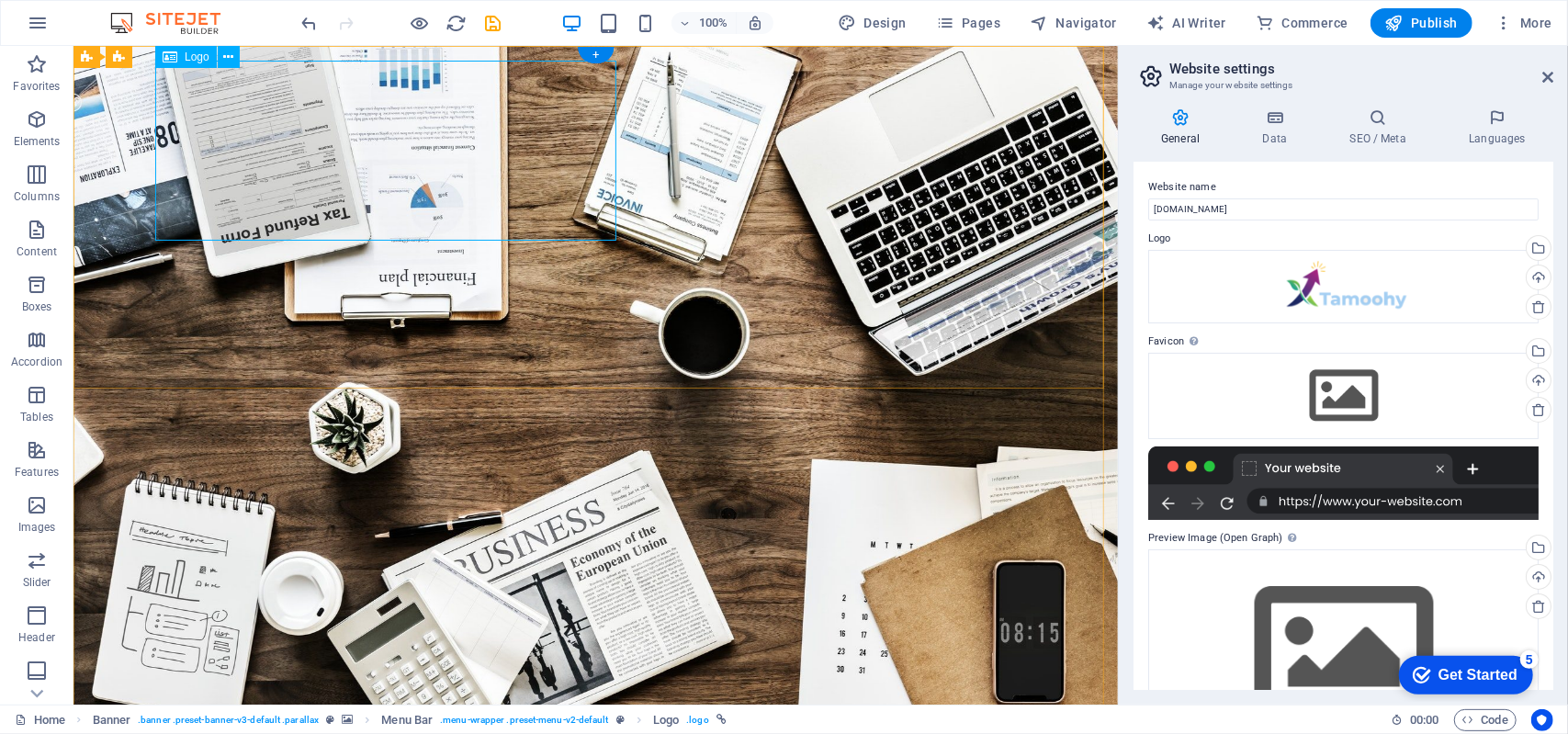
click at [595, 51] on div "+" at bounding box center [595, 55] width 36 height 17
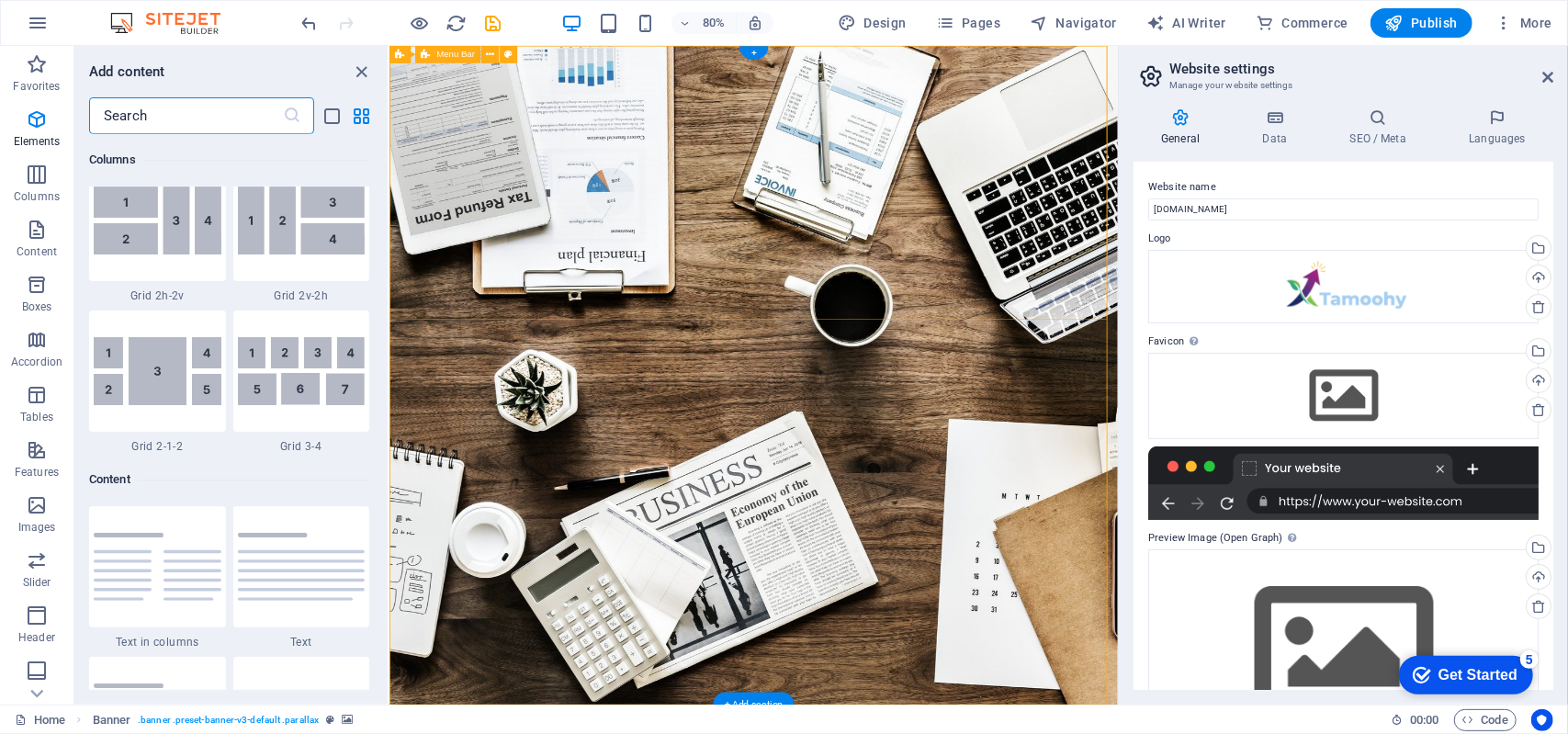
scroll to position [3213, 0]
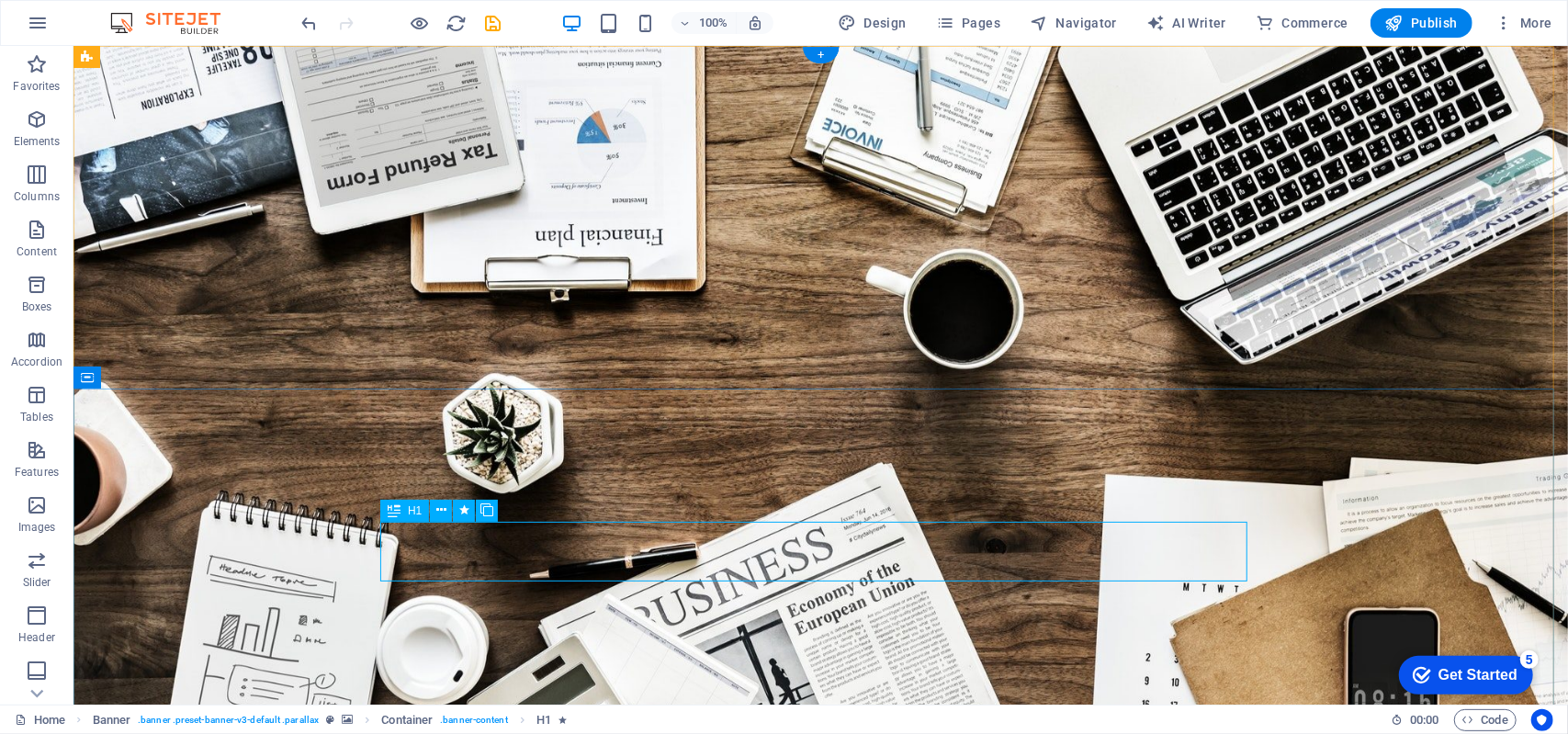
click at [437, 457] on icon at bounding box center [441, 451] width 10 height 20
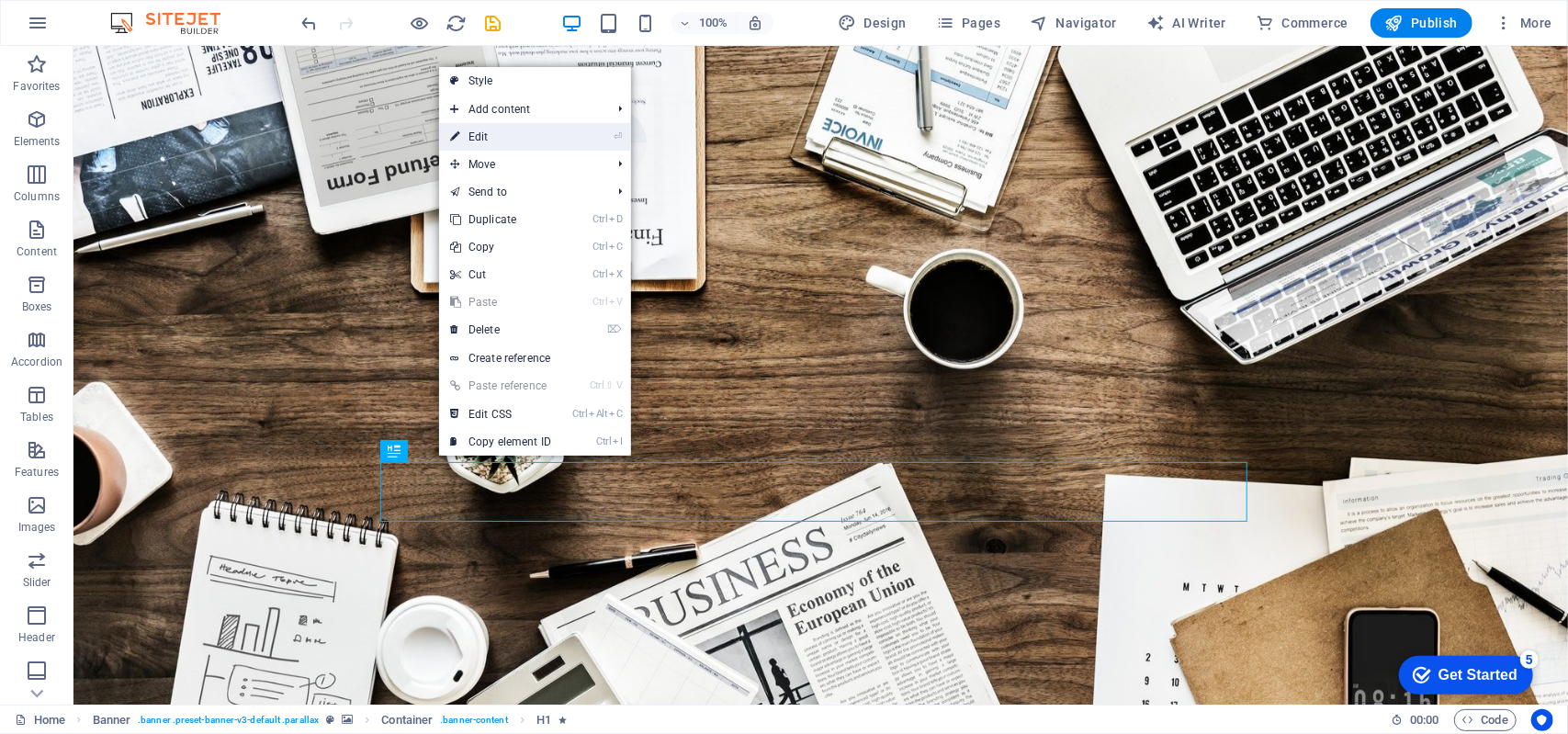
click at [505, 143] on link "⏎ Edit" at bounding box center [501, 137] width 123 height 27
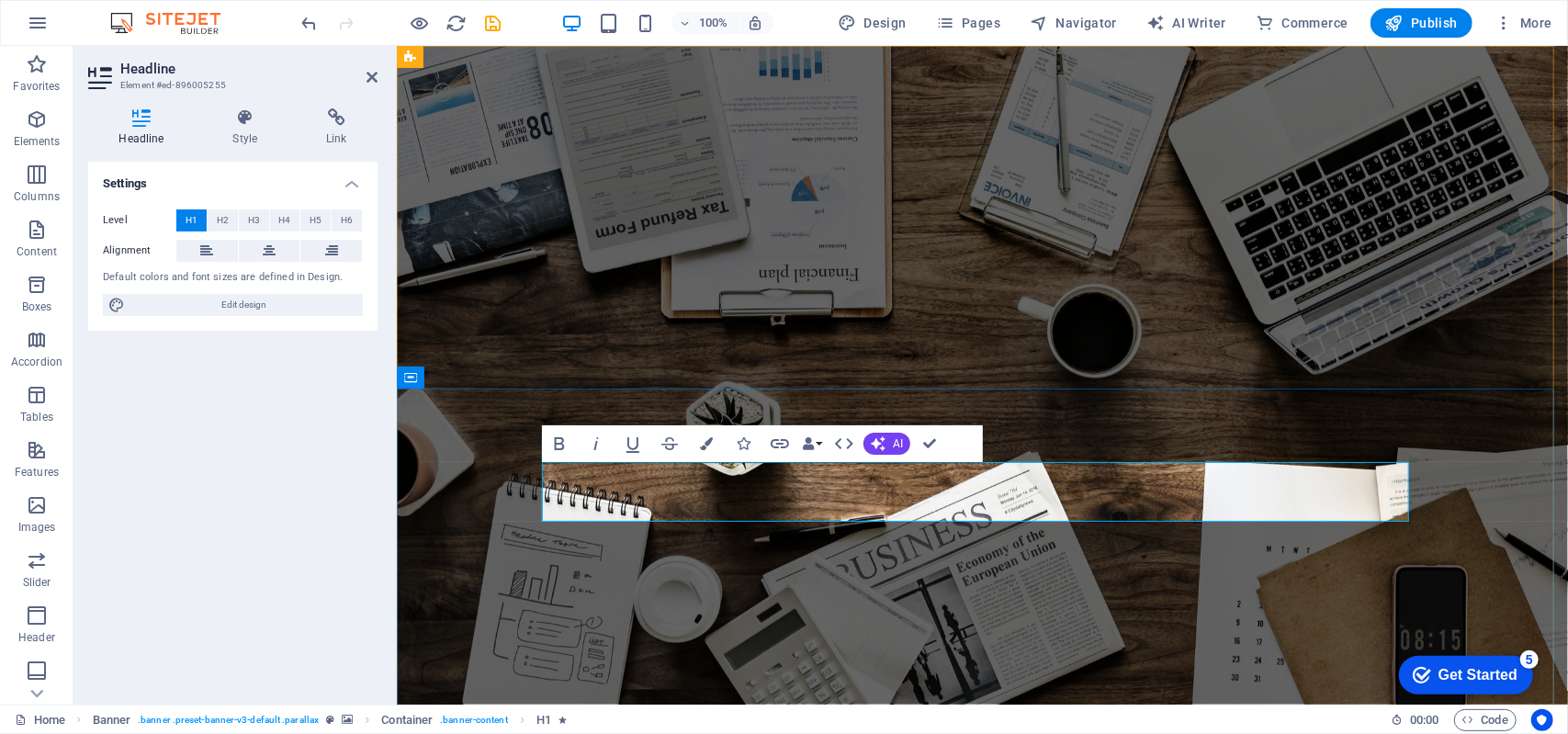
drag, startPoint x: 1027, startPoint y: 487, endPoint x: 552, endPoint y: 499, distance: 475.2
drag, startPoint x: 933, startPoint y: 500, endPoint x: 550, endPoint y: 502, distance: 383.0
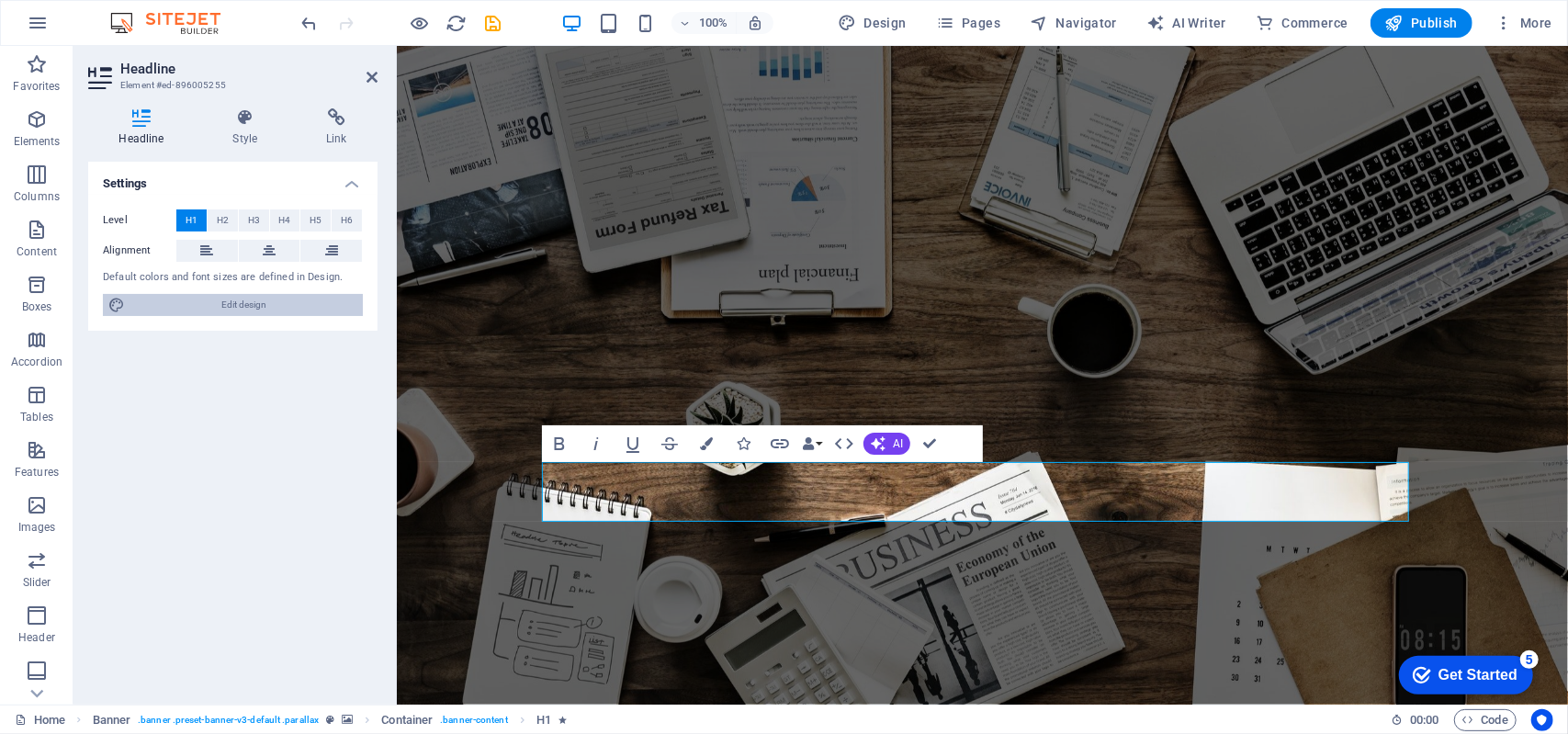
click at [294, 308] on span "Edit design" at bounding box center [243, 305] width 227 height 22
select select "rem"
select select "300"
select select "px"
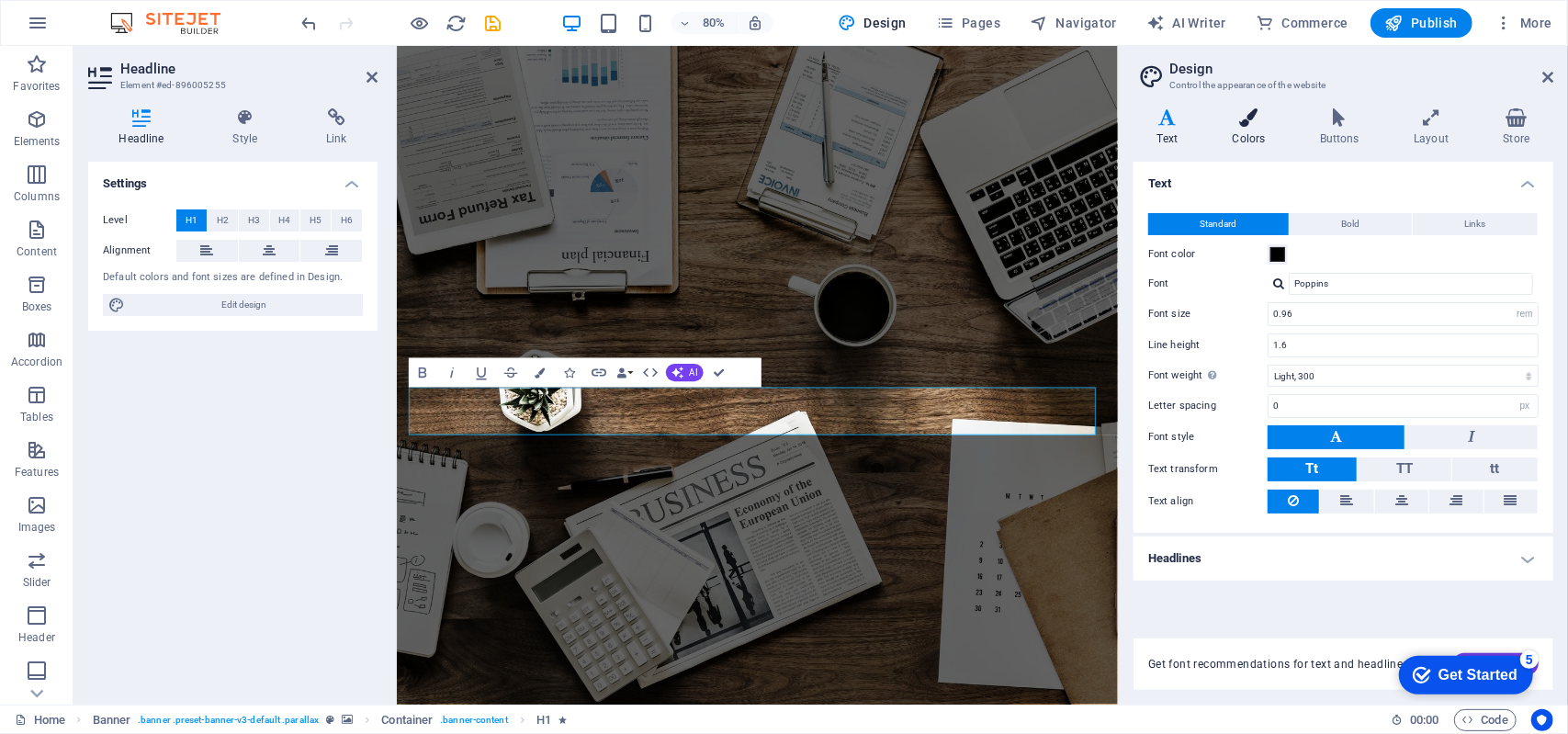
click at [1249, 118] on icon at bounding box center [1248, 117] width 80 height 19
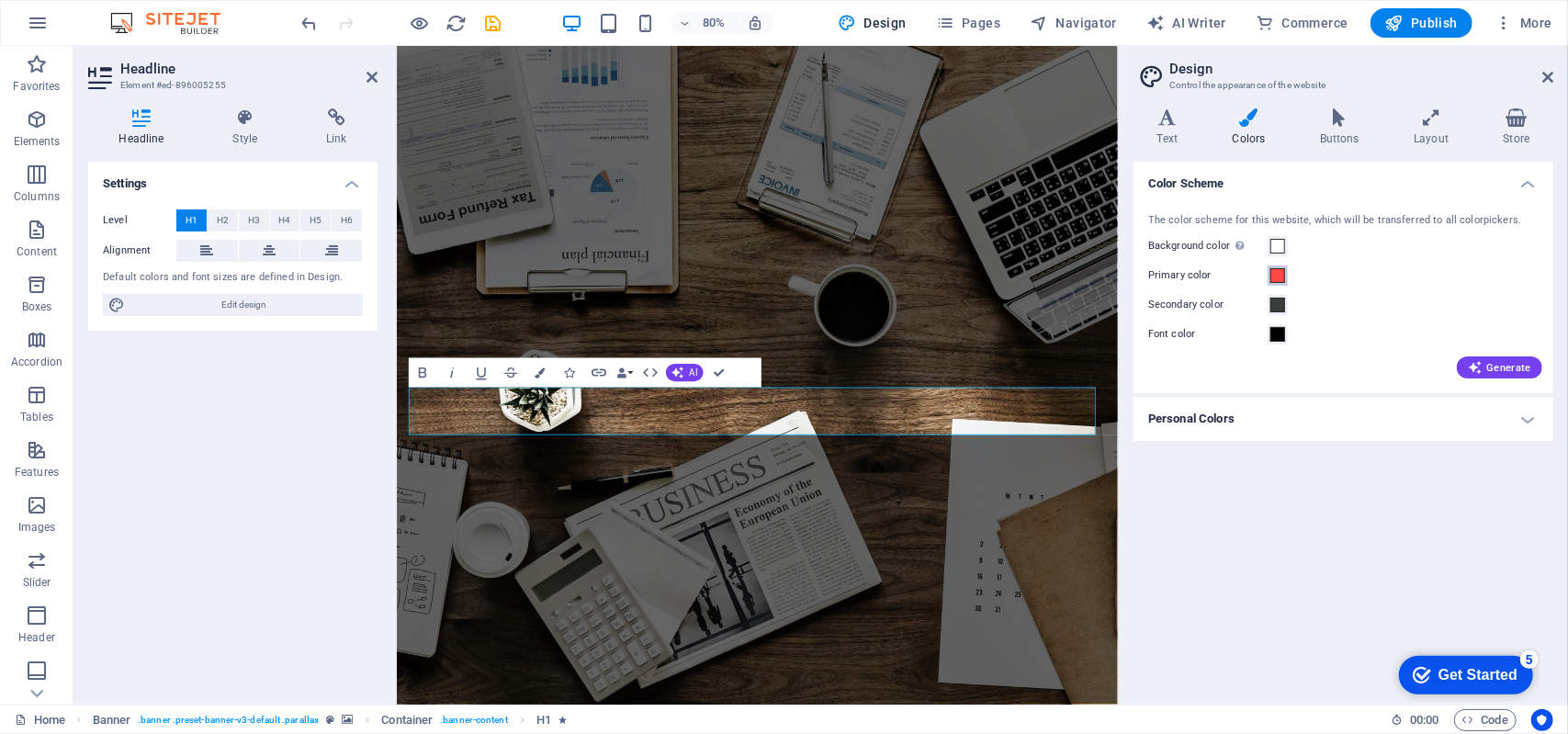
click at [1275, 268] on span at bounding box center [1277, 275] width 15 height 15
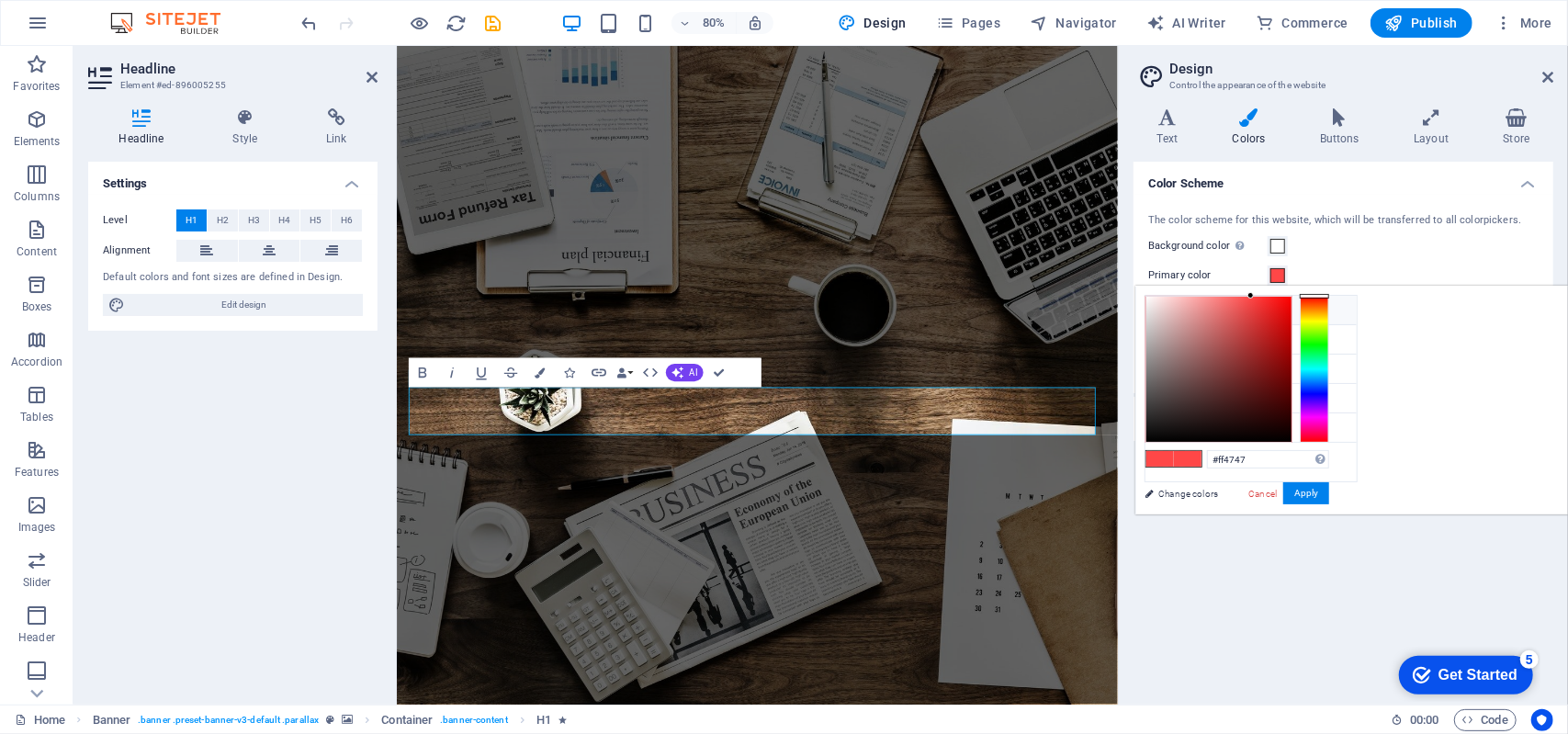
click at [1163, 316] on li "Background color #ffffff" at bounding box center [1250, 310] width 211 height 29
type input "#ffffff"
click at [1328, 498] on button "Apply" at bounding box center [1305, 493] width 46 height 22
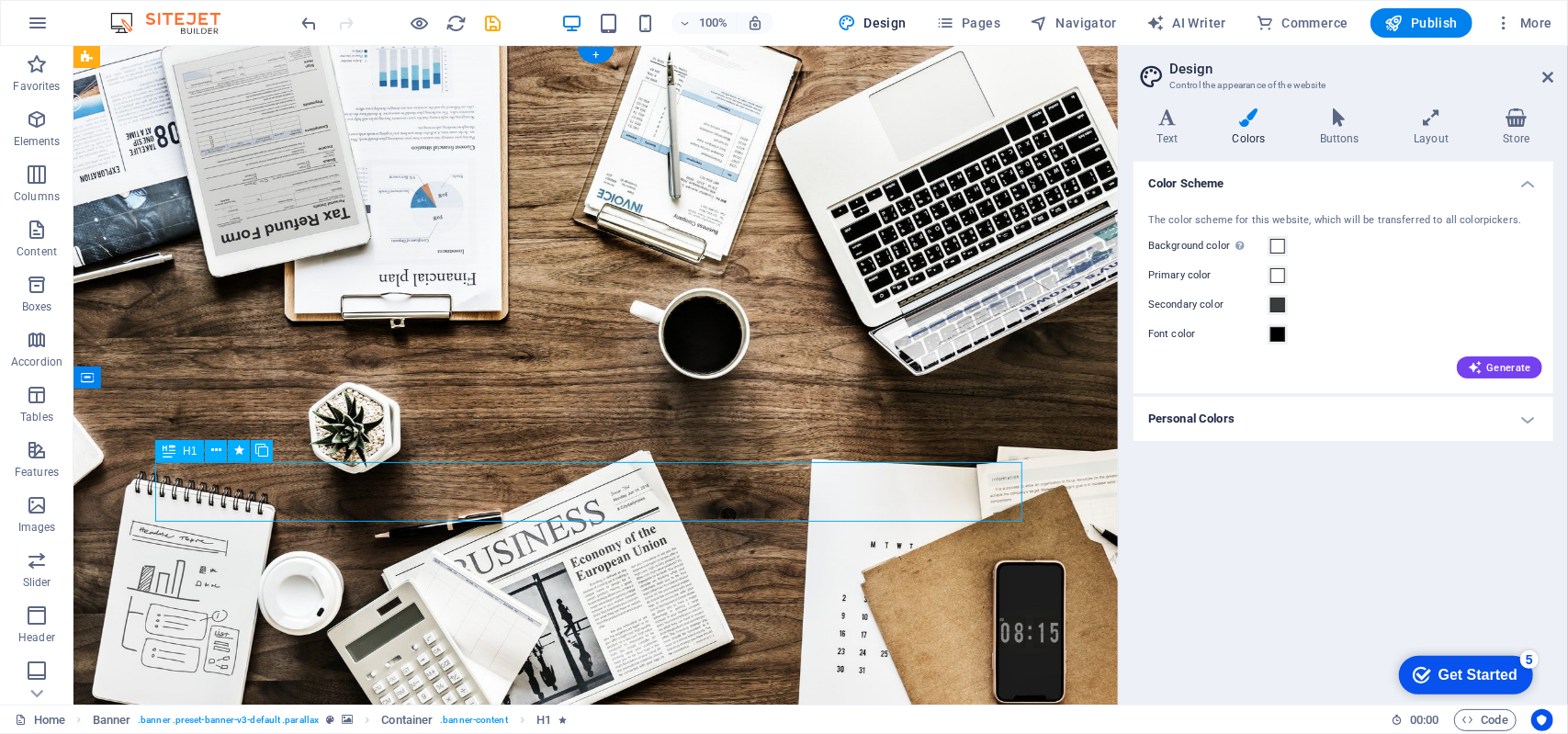
drag, startPoint x: 542, startPoint y: 472, endPoint x: 513, endPoint y: 477, distance: 29.4
click at [213, 447] on icon at bounding box center [216, 451] width 10 height 20
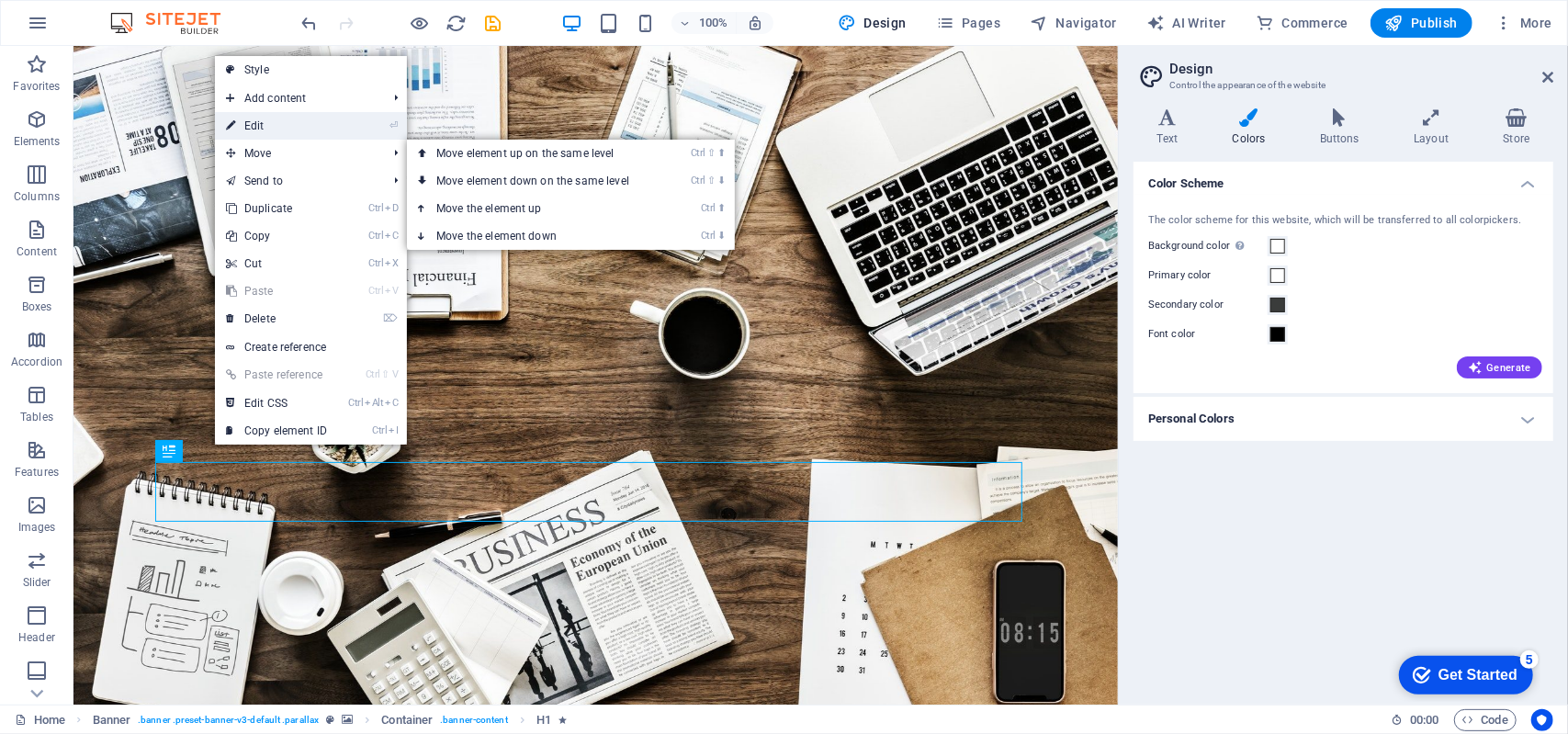
click at [318, 139] on link "⏎ Edit" at bounding box center [277, 126] width 123 height 27
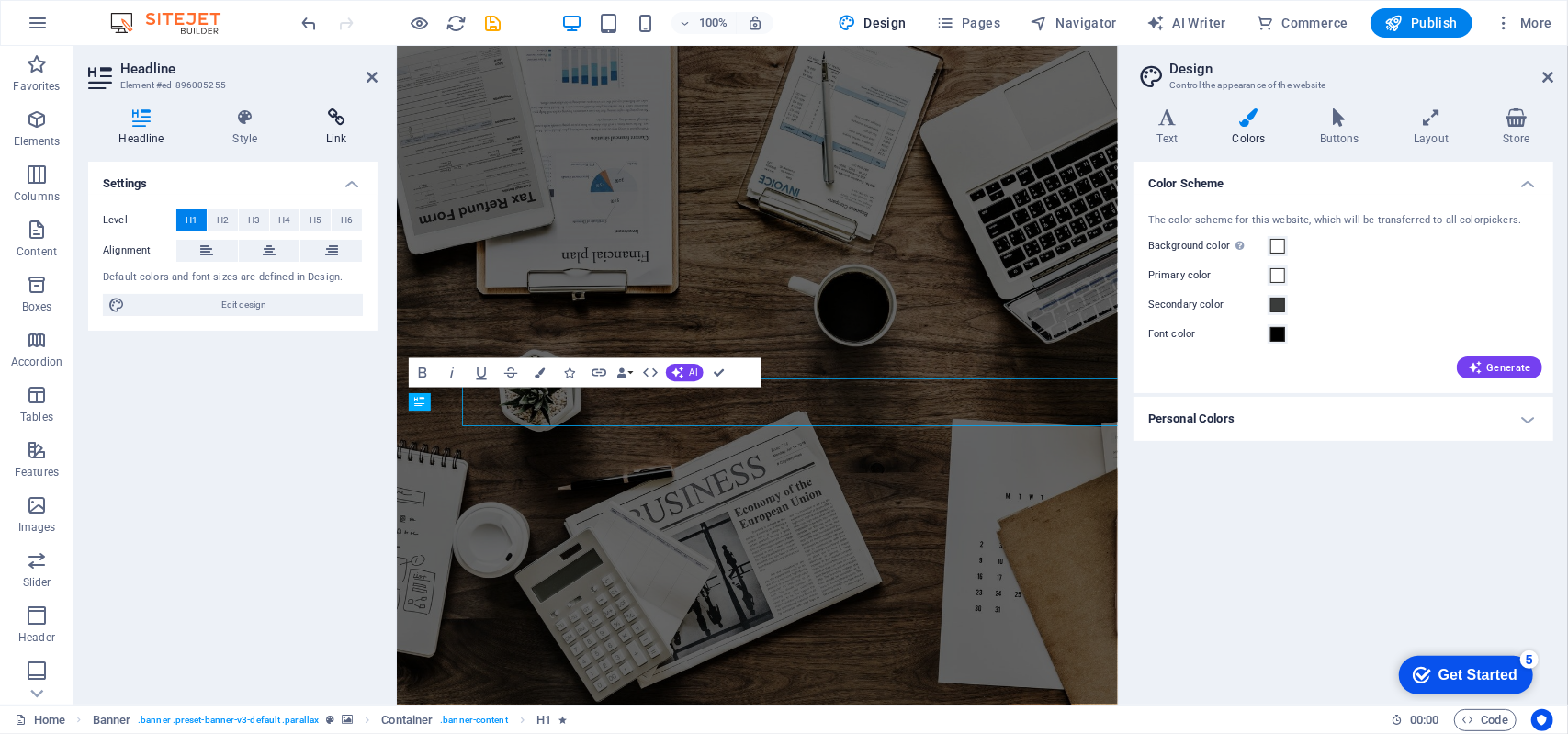
click at [313, 122] on icon at bounding box center [336, 117] width 82 height 19
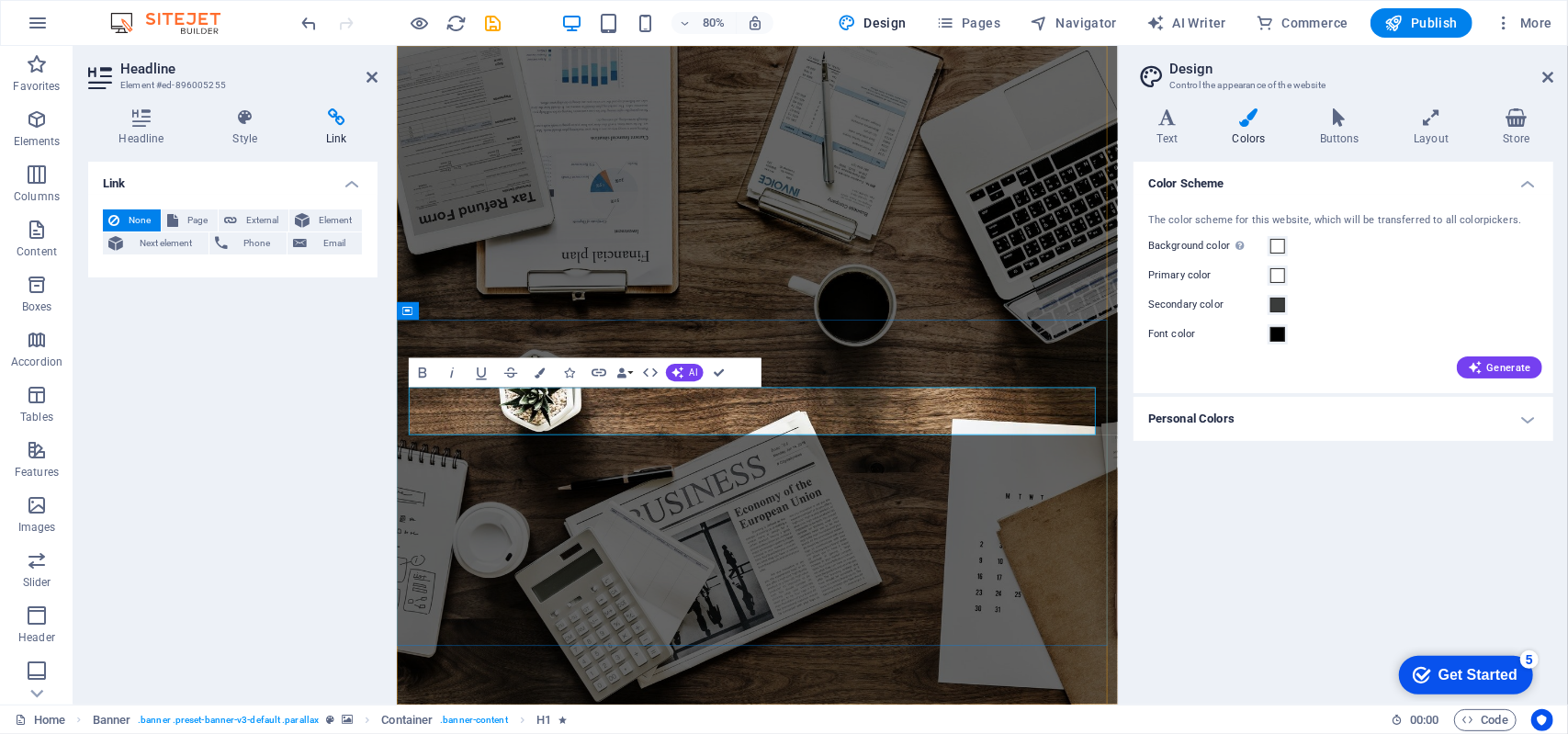
drag, startPoint x: 810, startPoint y: 501, endPoint x: 428, endPoint y: 497, distance: 382.0
drag, startPoint x: 418, startPoint y: 506, endPoint x: 809, endPoint y: 512, distance: 391.0
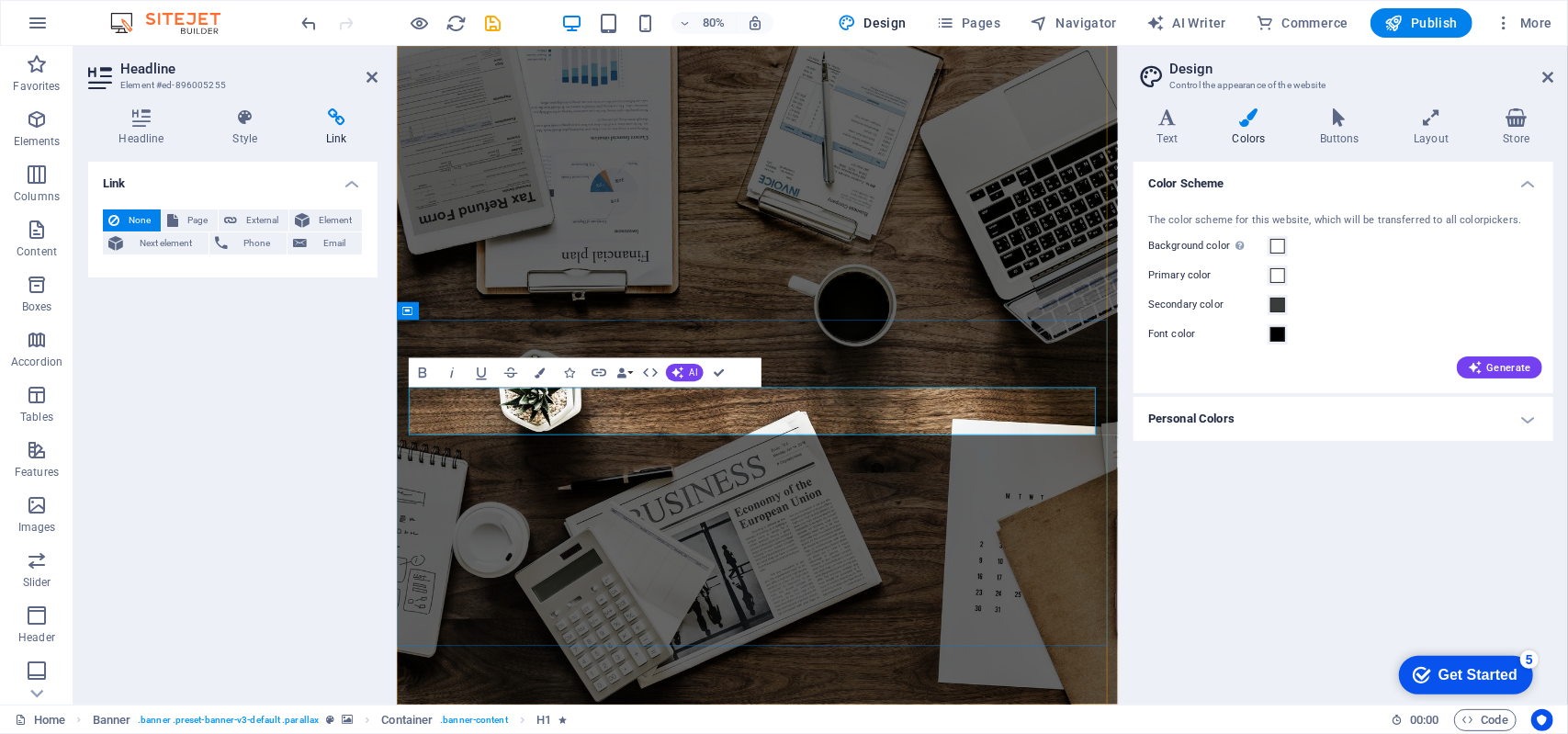
click at [545, 373] on button "Colors" at bounding box center [540, 372] width 27 height 29
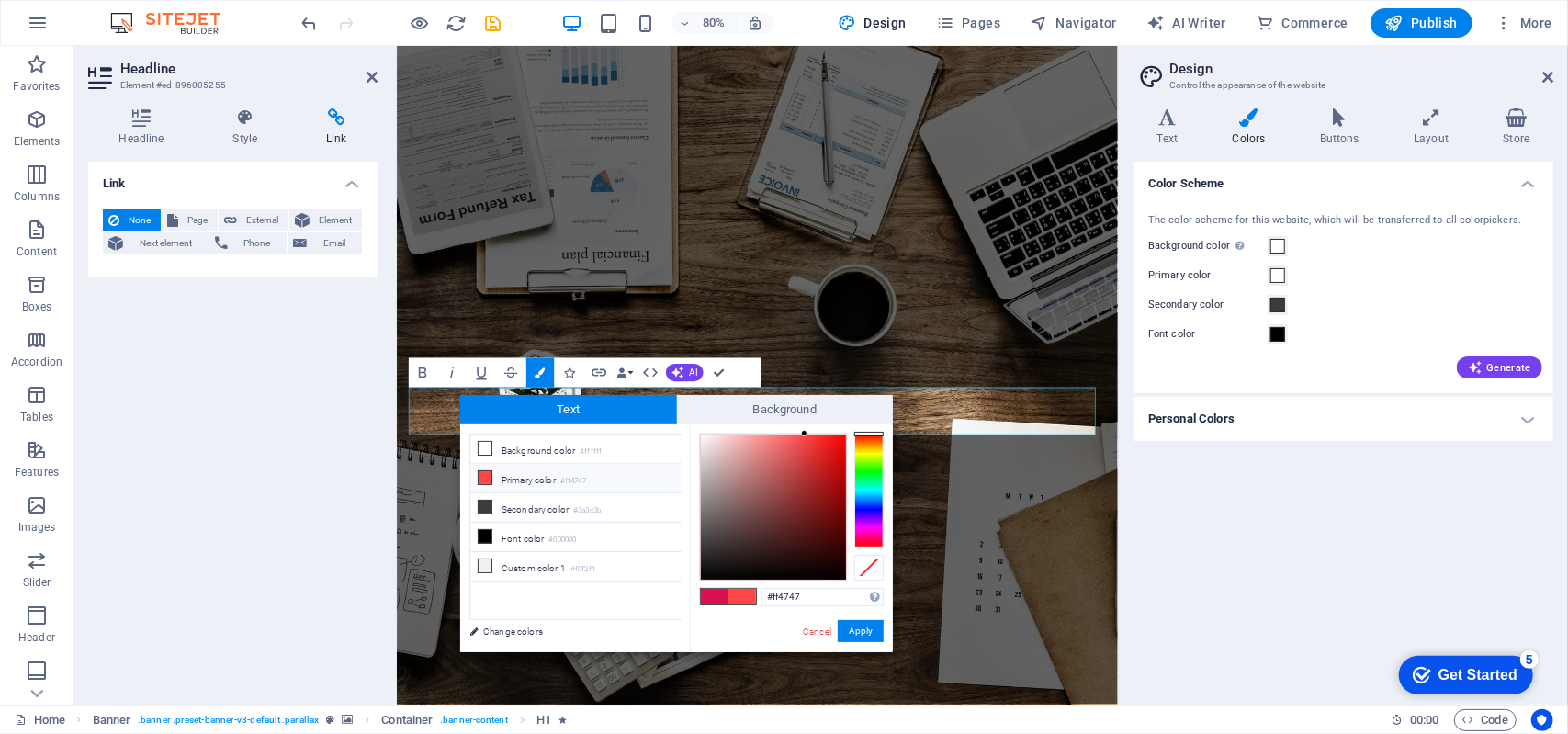
click at [486, 475] on icon at bounding box center [484, 477] width 13 height 13
click at [866, 430] on div "#ff4747 Supported formats #0852ed rgb(8, 82, 237) rgba(8, 82, 237, 90%) hsv(221…" at bounding box center [791, 670] width 203 height 494
click at [865, 431] on div "#ff4747 Supported formats #0852ed rgb(8, 82, 237) rgba(8, 82, 237, 90%) hsv(221…" at bounding box center [791, 670] width 203 height 494
click at [863, 432] on div at bounding box center [869, 434] width 29 height 5
click at [481, 474] on icon at bounding box center [484, 477] width 13 height 13
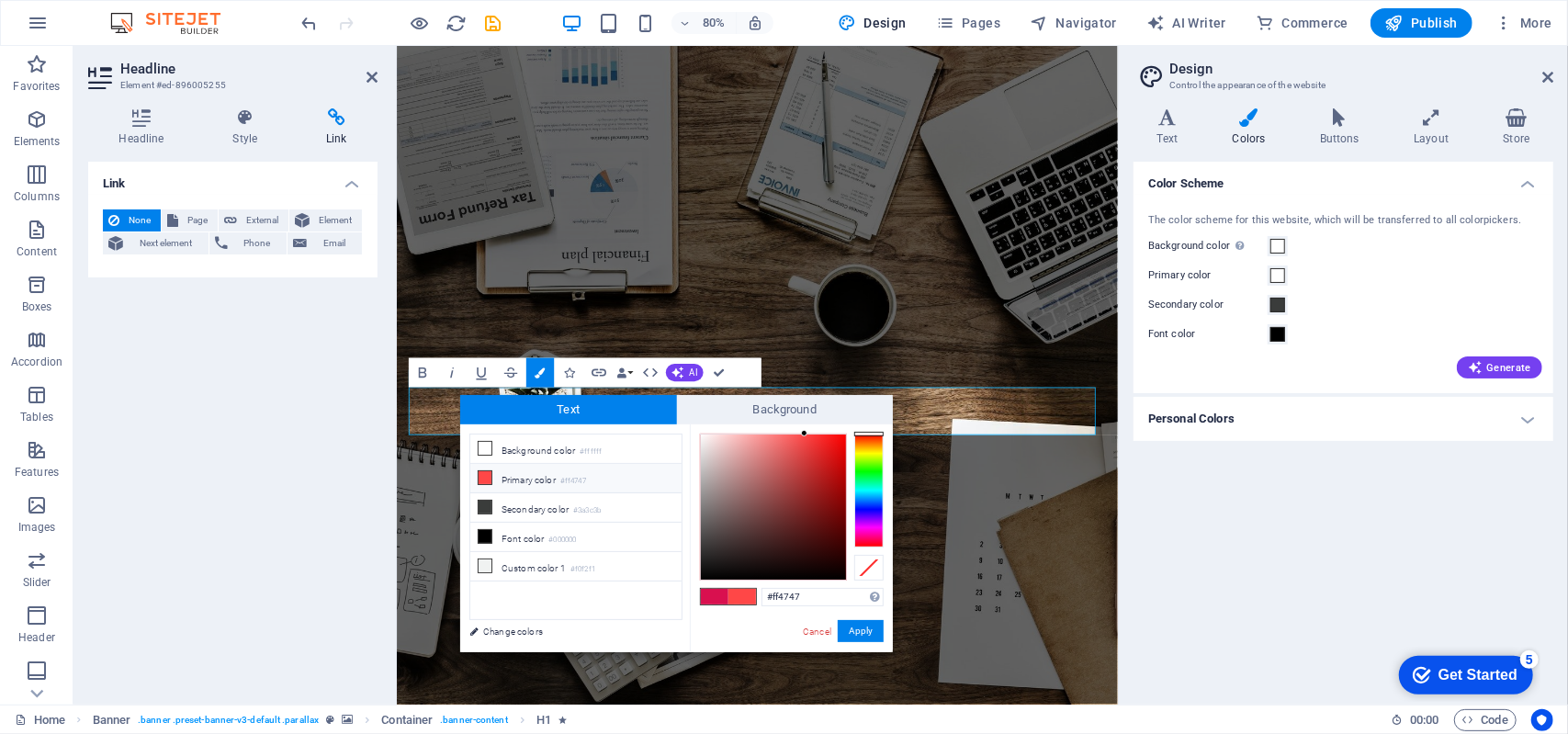
click at [481, 471] on icon at bounding box center [484, 477] width 13 height 13
click at [482, 472] on icon at bounding box center [484, 477] width 13 height 13
click at [498, 477] on li "Primary color #ff4747" at bounding box center [576, 478] width 211 height 29
click at [498, 473] on li "Primary color #ff4747" at bounding box center [576, 478] width 211 height 29
click at [498, 469] on li "Primary color #ff4747" at bounding box center [576, 478] width 211 height 29
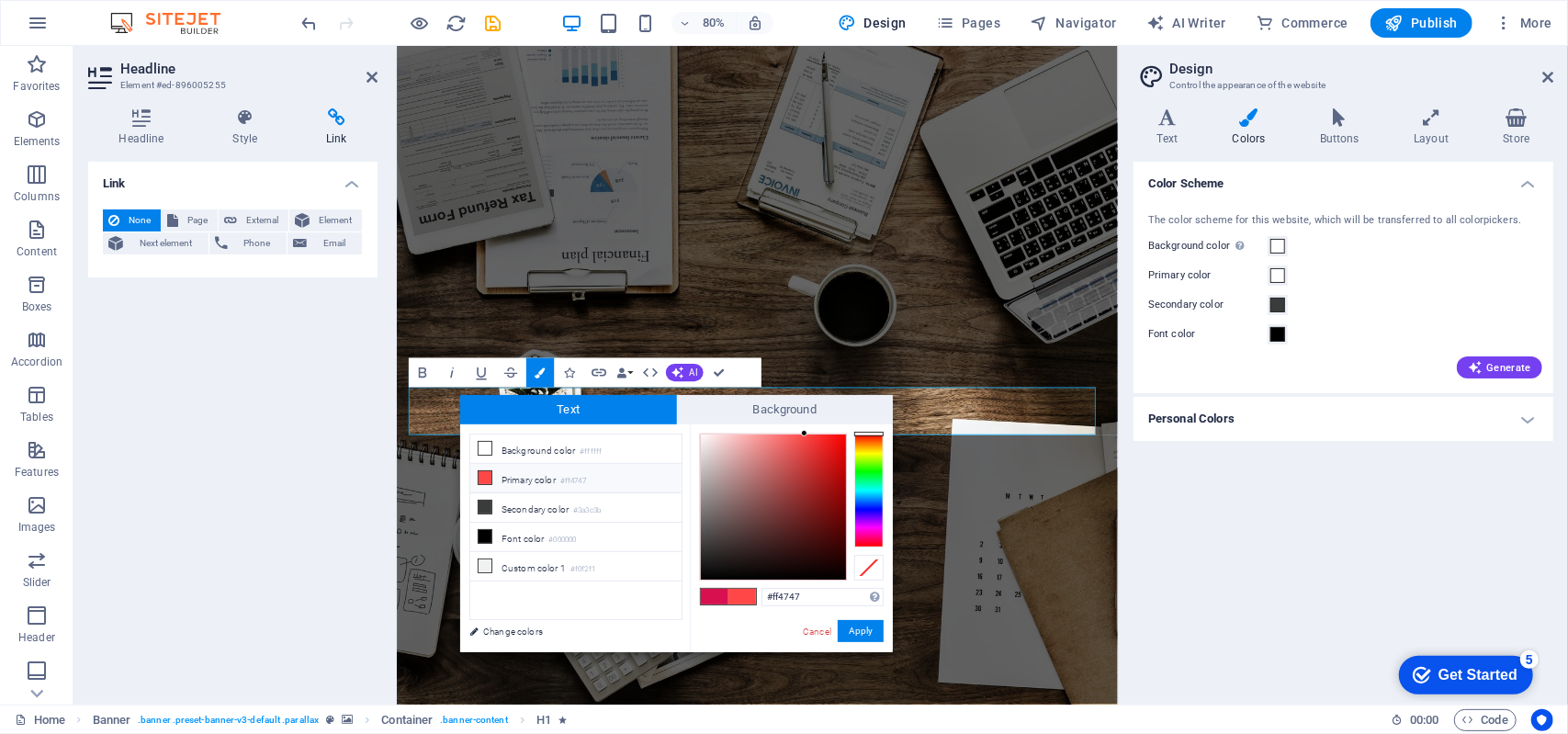
click at [564, 477] on li "Primary color #ff4747" at bounding box center [576, 478] width 211 height 29
click at [566, 477] on small "#ff4747" at bounding box center [573, 481] width 25 height 13
click at [568, 477] on small "#ff4747" at bounding box center [573, 481] width 25 height 13
click at [523, 627] on link "Change colors" at bounding box center [567, 630] width 213 height 22
click at [528, 626] on link "Change colors" at bounding box center [567, 630] width 213 height 22
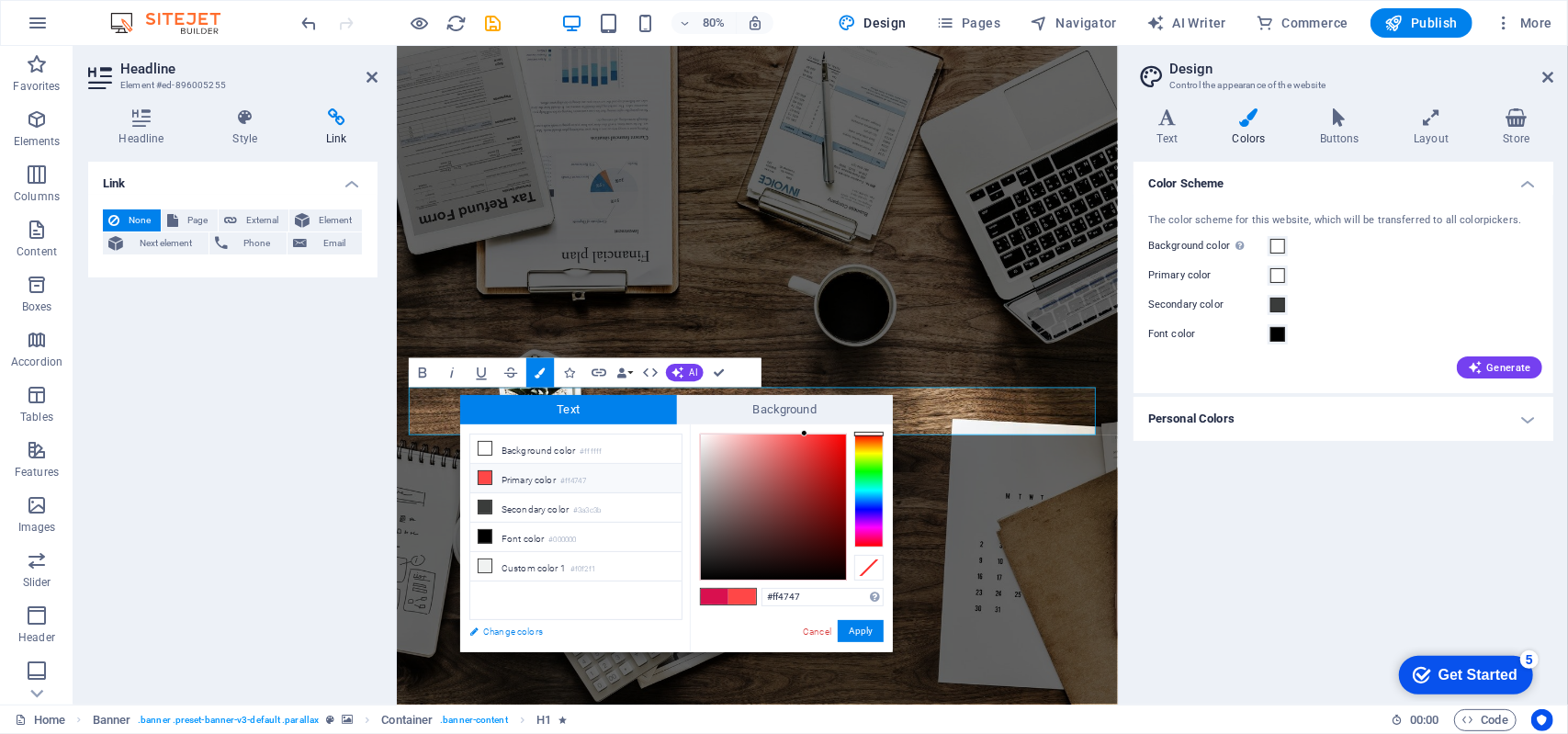
click at [528, 624] on link "Change colors" at bounding box center [567, 630] width 213 height 22
drag, startPoint x: 811, startPoint y: 592, endPoint x: 759, endPoint y: 588, distance: 52.2
drag, startPoint x: 759, startPoint y: 588, endPoint x: 780, endPoint y: 598, distance: 23.3
click at [780, 598] on input "#ff4747" at bounding box center [822, 596] width 122 height 19
type input "#ffffff"
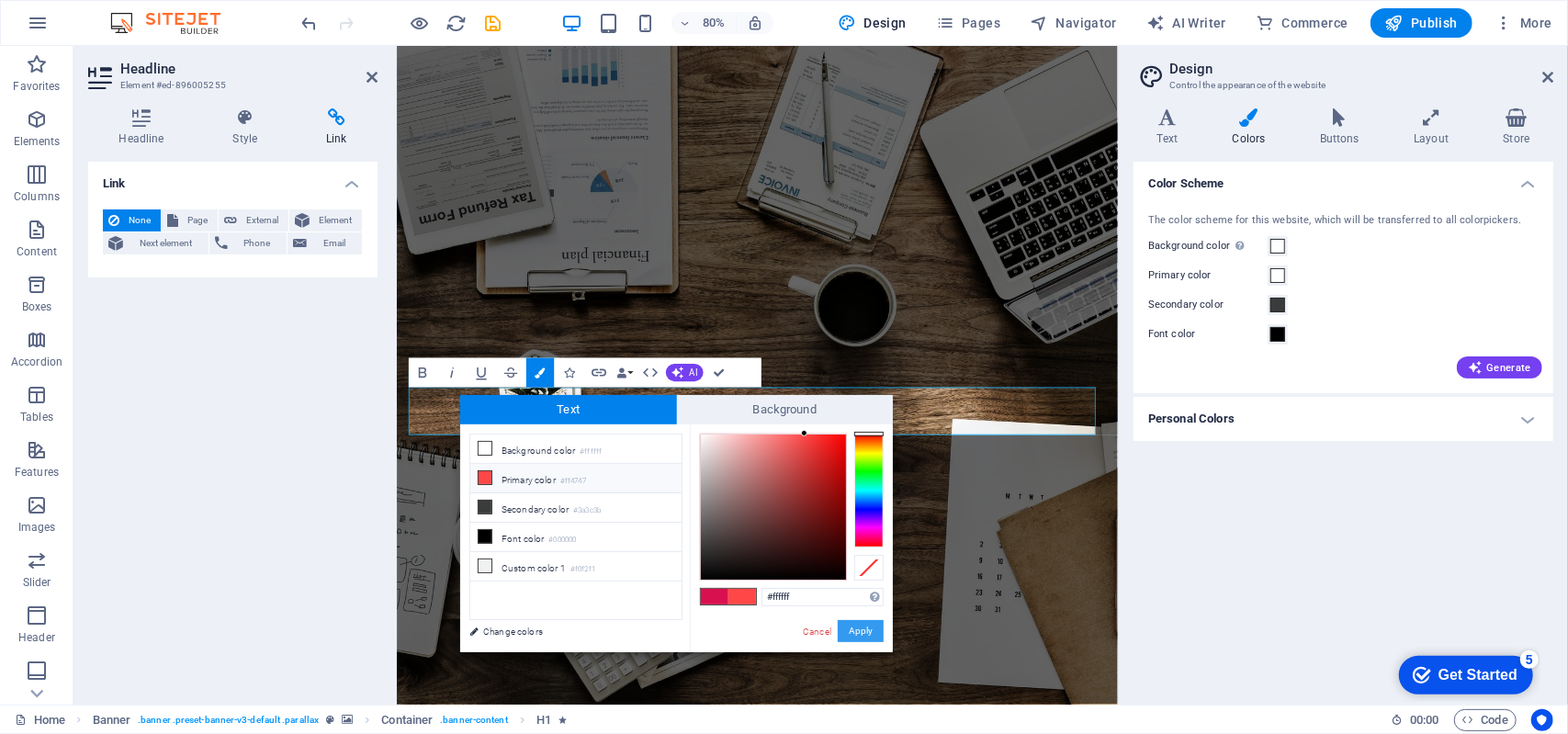
click at [866, 627] on button "Apply" at bounding box center [860, 630] width 46 height 22
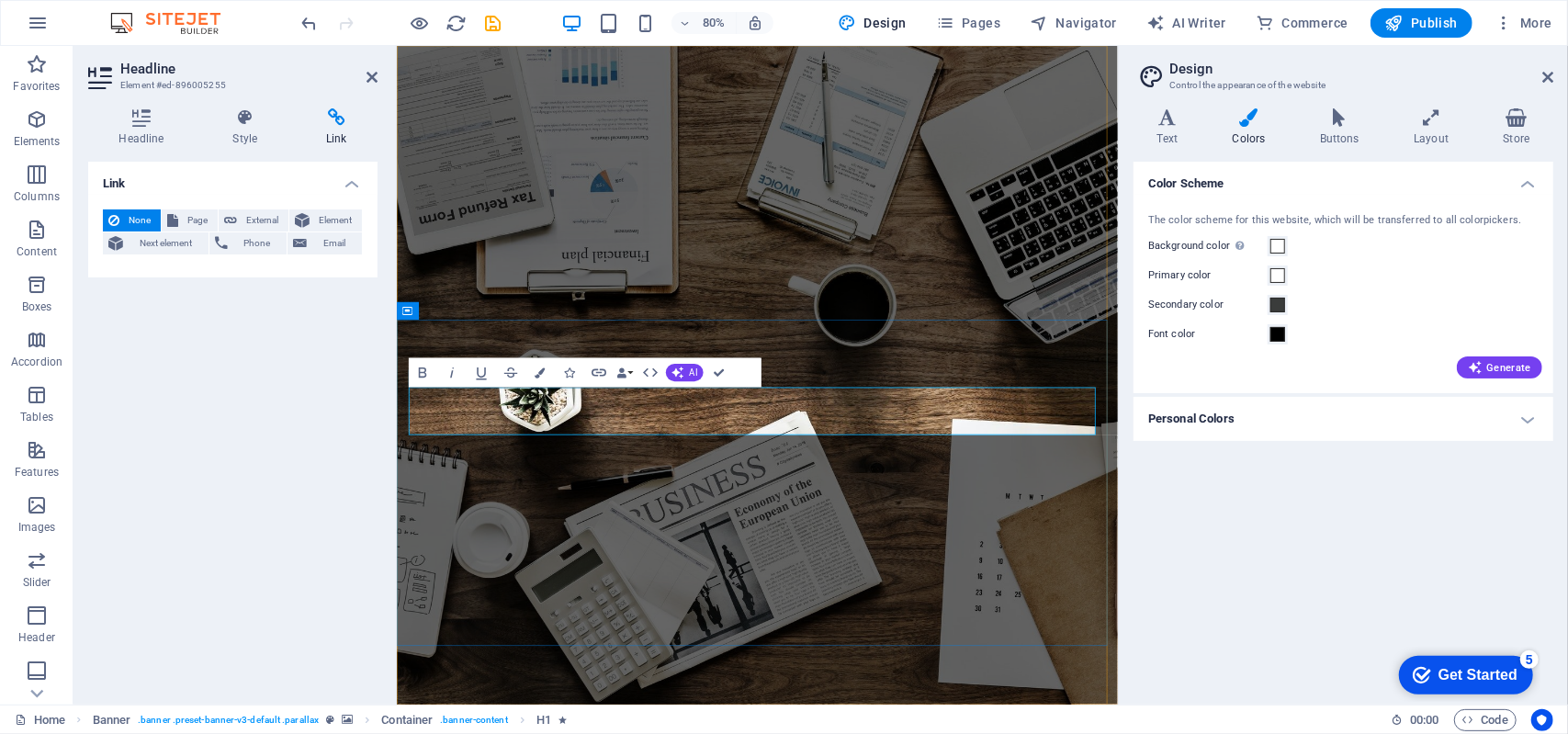
drag, startPoint x: 807, startPoint y: 510, endPoint x: 433, endPoint y: 525, distance: 374.3
click at [1246, 131] on h4 "Colors" at bounding box center [1251, 127] width 87 height 38
click at [1278, 328] on span at bounding box center [1277, 333] width 15 height 15
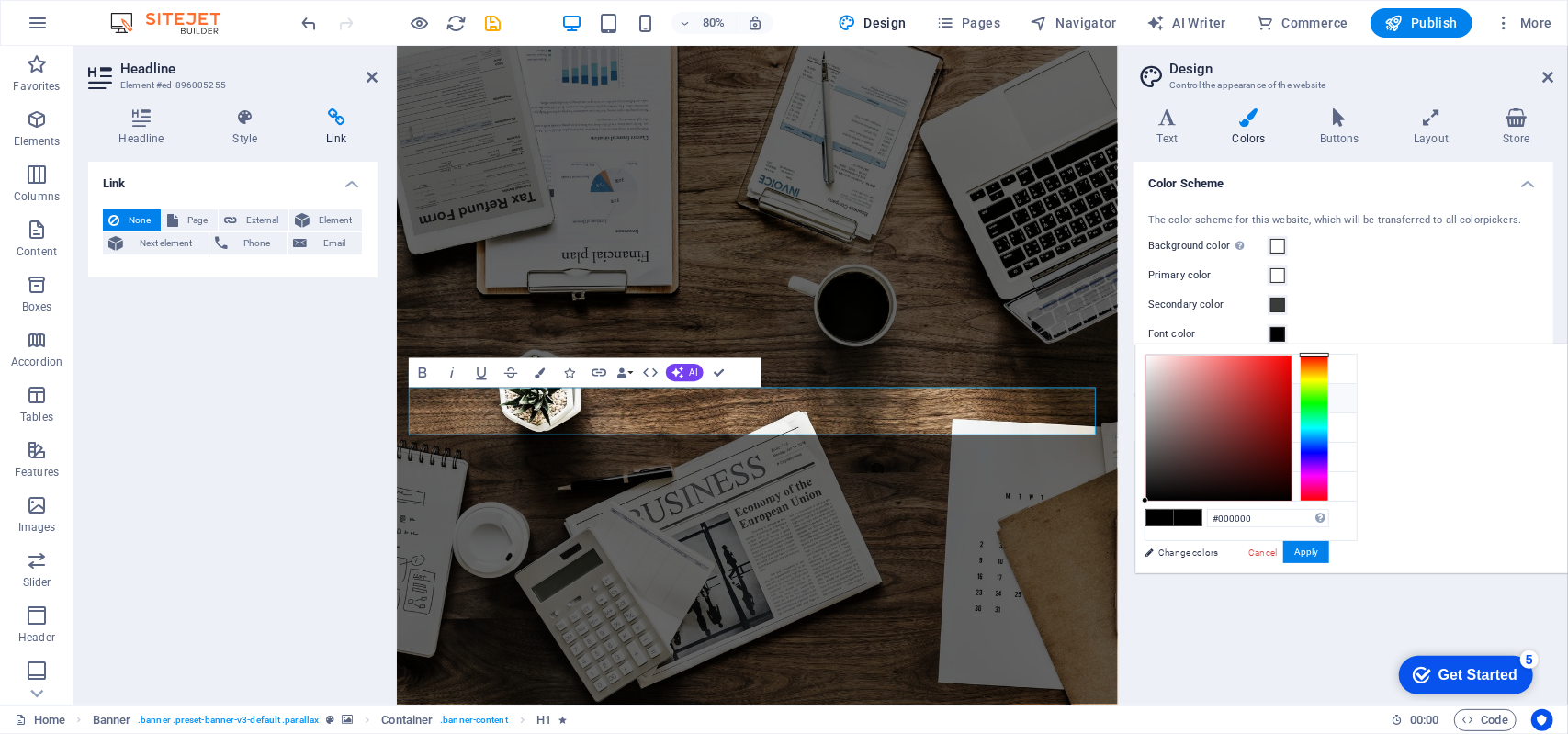
click at [1168, 398] on li "Primary color #ff4747" at bounding box center [1250, 399] width 211 height 29
drag, startPoint x: 1491, startPoint y: 513, endPoint x: 1453, endPoint y: 516, distance: 38.1
drag, startPoint x: 1453, startPoint y: 516, endPoint x: 1480, endPoint y: 517, distance: 27.0
click at [1328, 517] on input "#ff4747" at bounding box center [1267, 517] width 122 height 19
click at [1328, 547] on button "Apply" at bounding box center [1305, 551] width 46 height 22
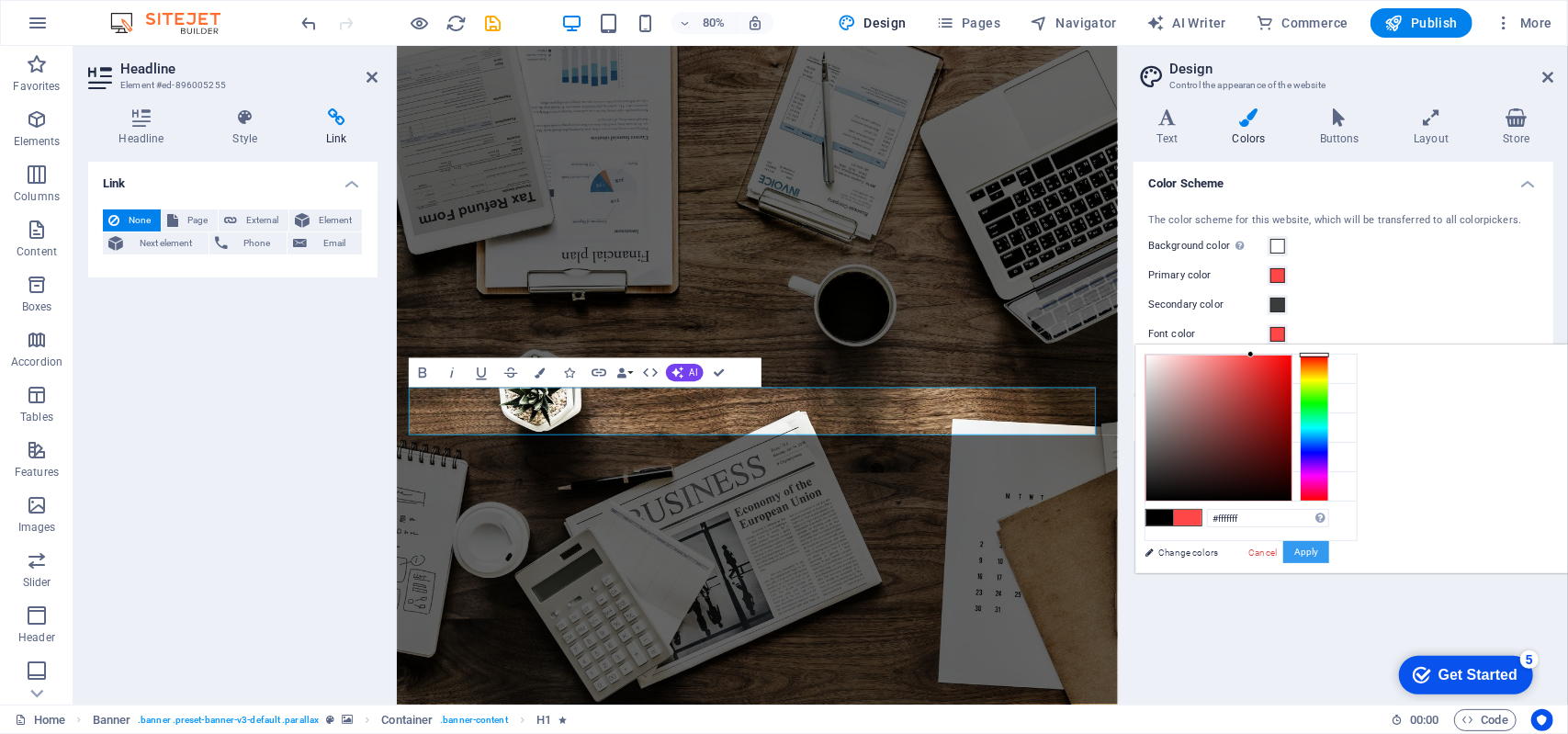
drag, startPoint x: 1523, startPoint y: 545, endPoint x: 1535, endPoint y: 554, distance: 15.0
click at [1328, 554] on button "Apply" at bounding box center [1305, 551] width 46 height 22
click at [1328, 547] on button "Apply" at bounding box center [1305, 551] width 46 height 22
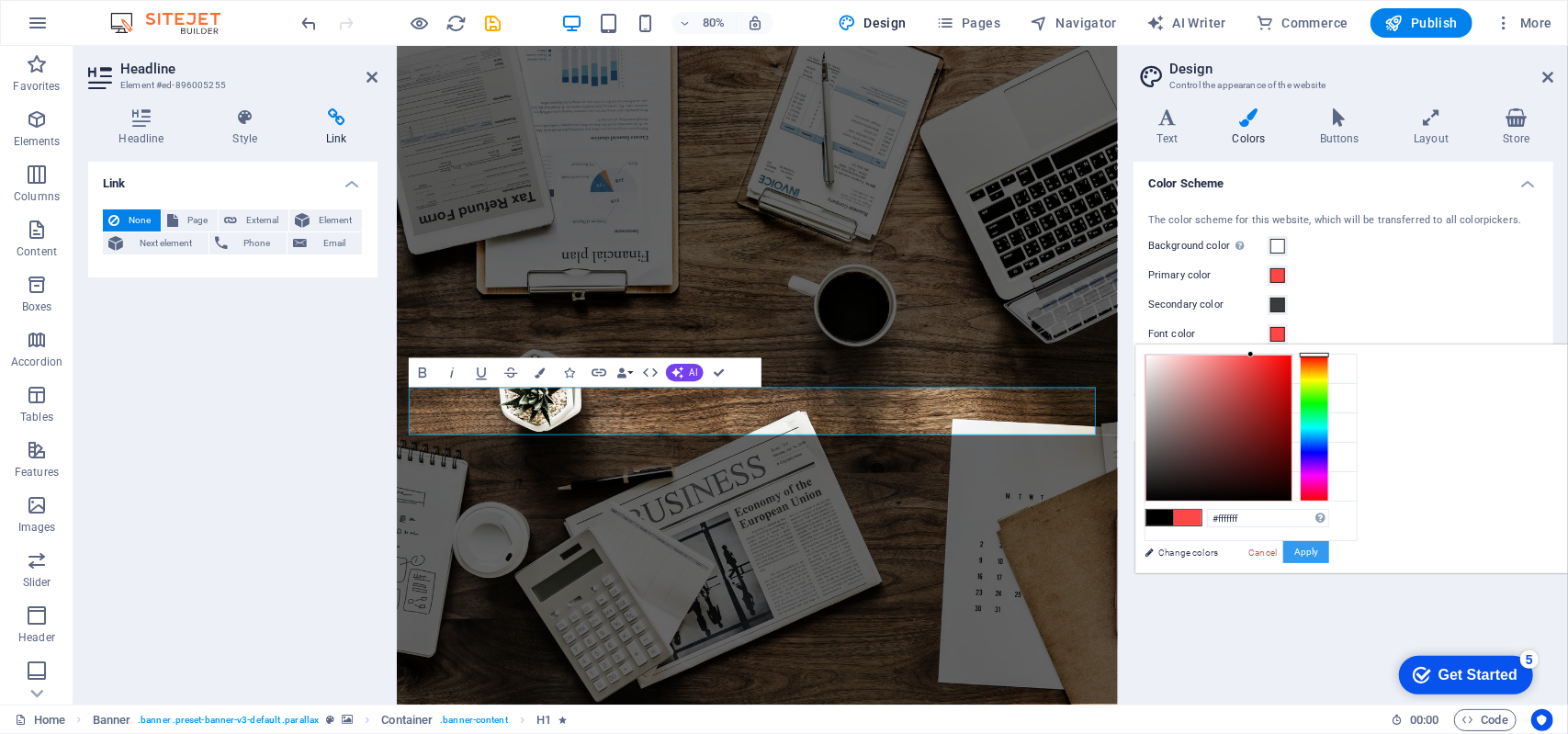
click at [1328, 547] on button "Apply" at bounding box center [1305, 551] width 46 height 22
click at [1328, 548] on button "Apply" at bounding box center [1305, 551] width 46 height 22
click at [1154, 450] on icon at bounding box center [1159, 455] width 13 height 13
click at [1156, 450] on icon at bounding box center [1159, 455] width 13 height 13
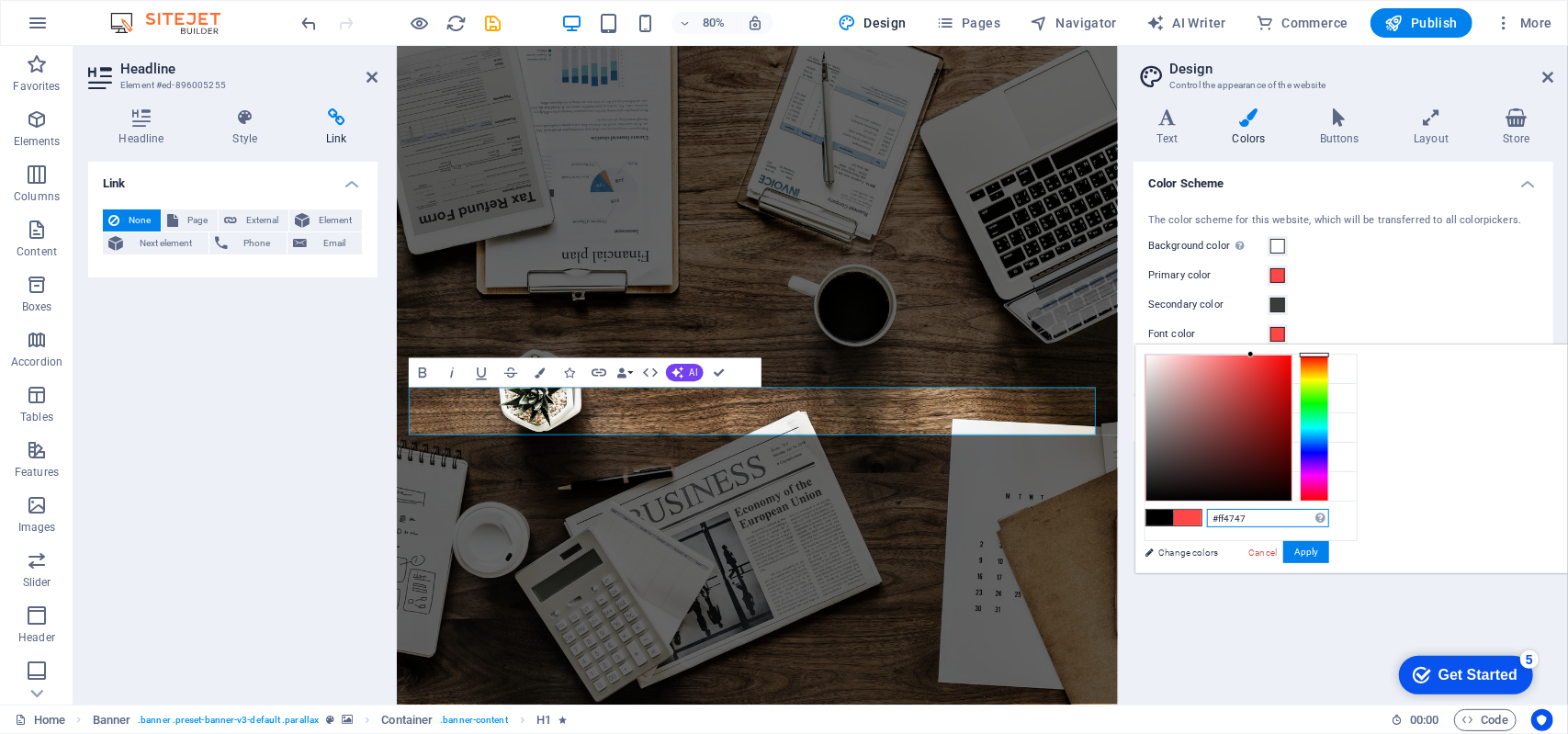
click at [1328, 514] on input "#ff4747" at bounding box center [1267, 517] width 122 height 19
type input "#ffffff"
click at [1328, 549] on button "Apply" at bounding box center [1305, 551] width 46 height 22
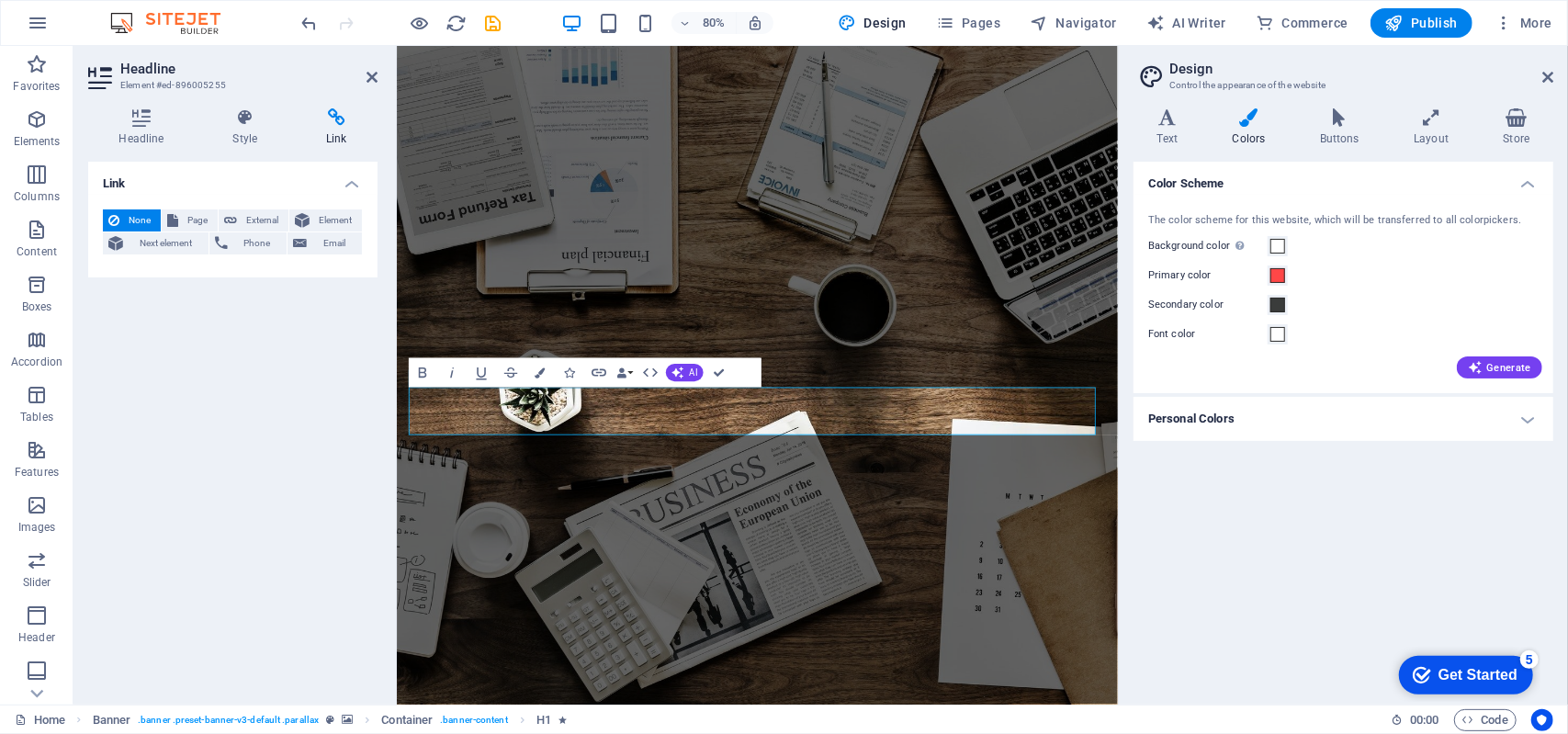
click at [1541, 549] on div "Color Scheme The color scheme for this website, which will be transferred to al…" at bounding box center [1342, 425] width 419 height 528
click at [1525, 429] on h4 "Personal Colors" at bounding box center [1342, 418] width 419 height 44
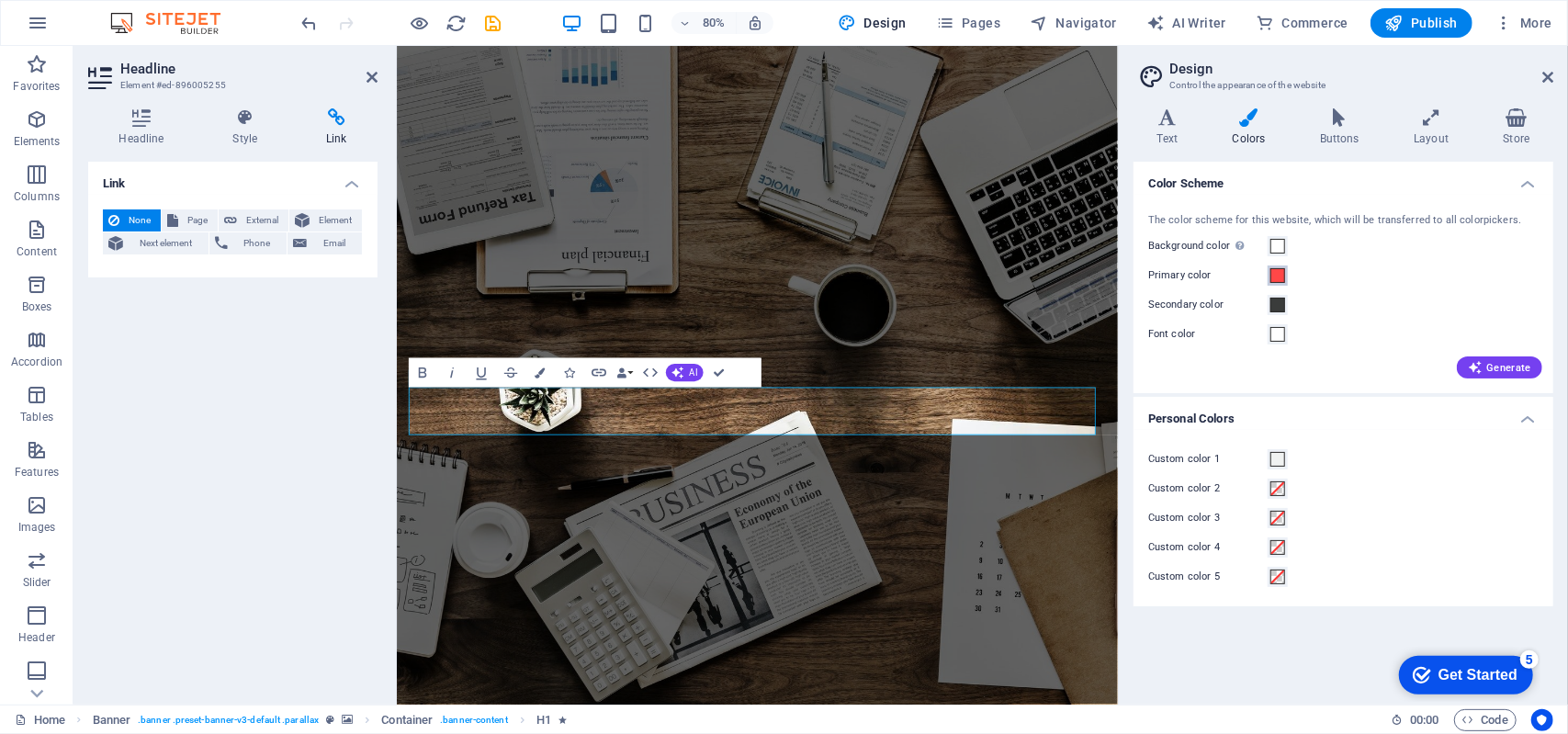
click at [1284, 278] on span at bounding box center [1277, 275] width 15 height 15
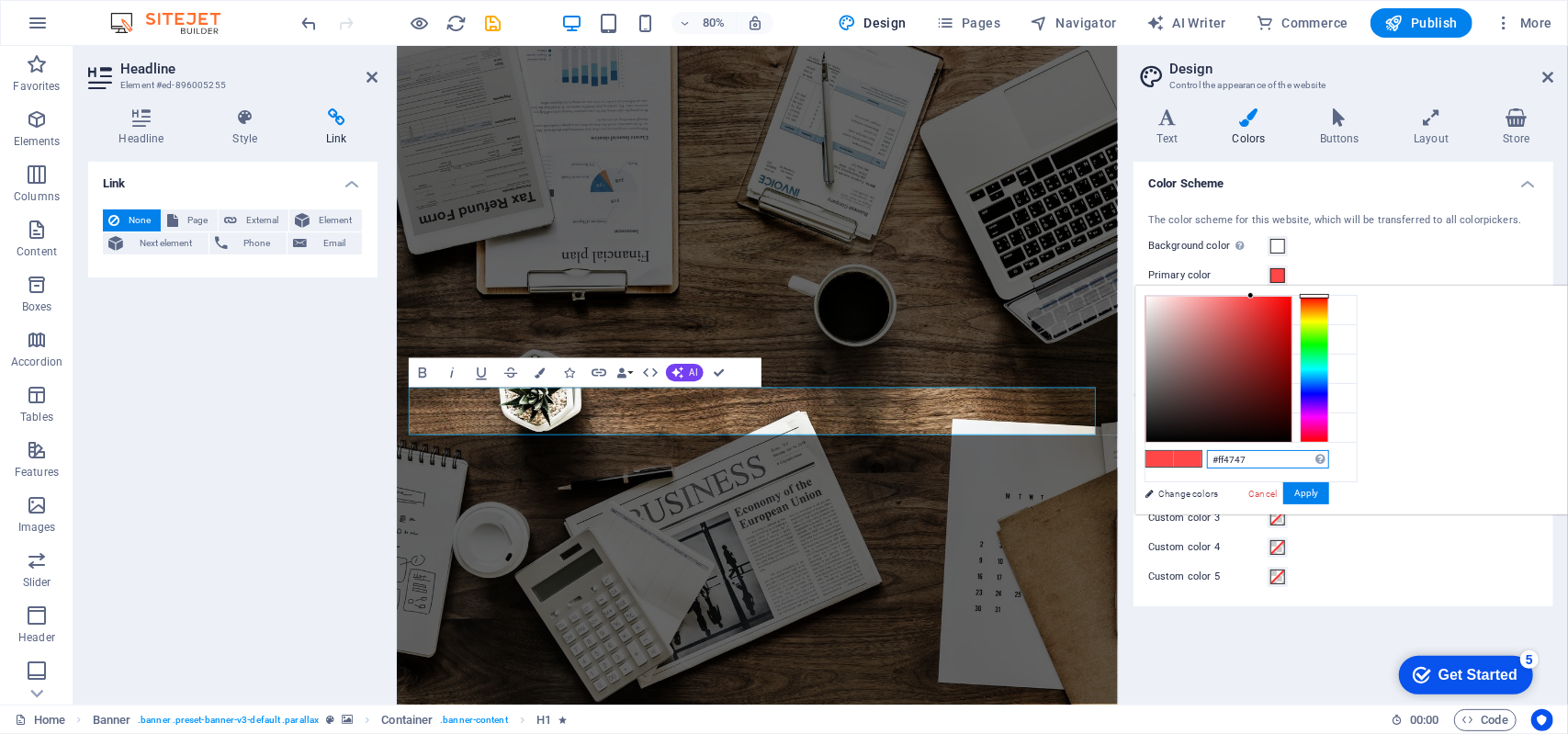
click at [1328, 455] on input "#ff4747" at bounding box center [1267, 458] width 122 height 19
type input "#ffffff"
click at [1328, 497] on button "Apply" at bounding box center [1305, 493] width 46 height 22
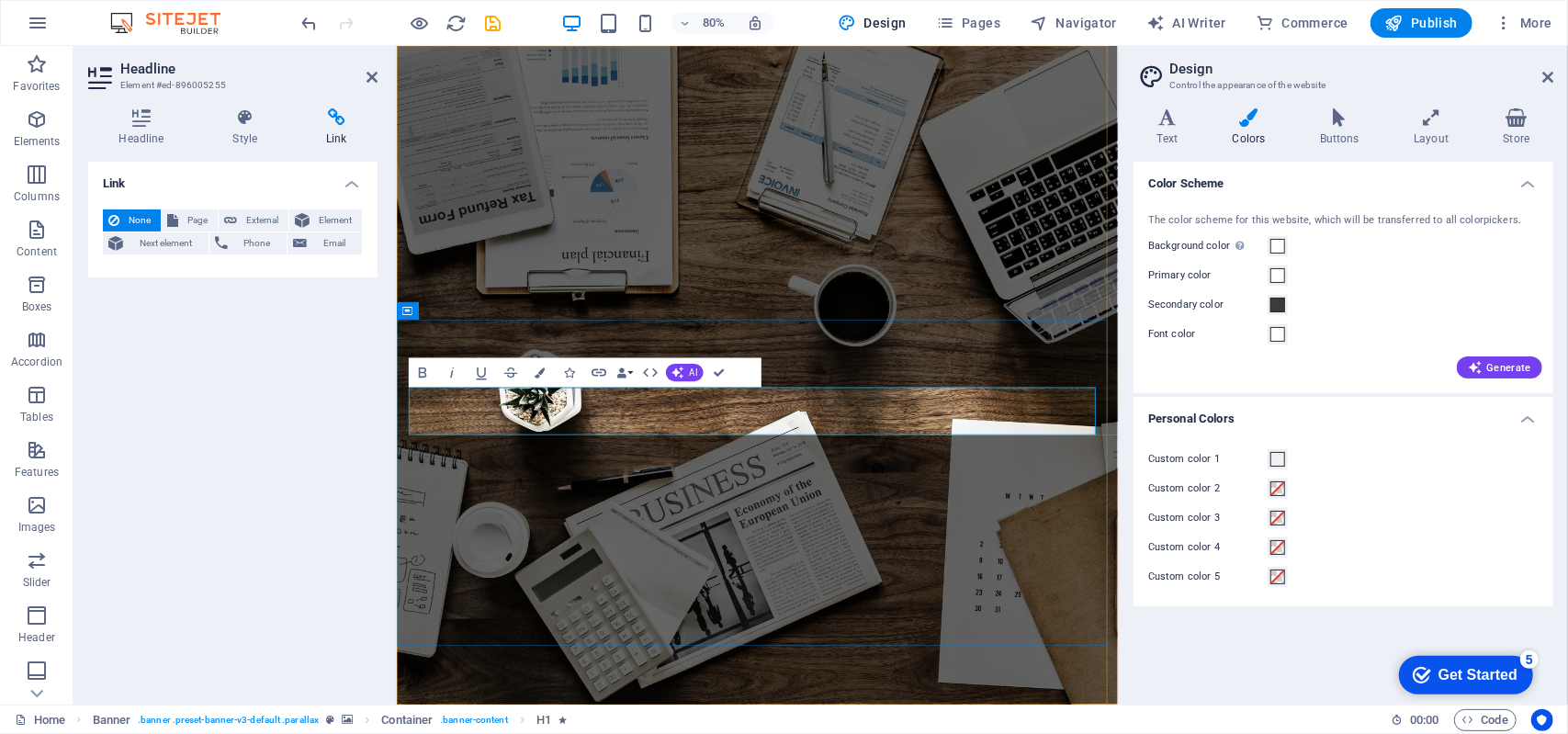
drag, startPoint x: 800, startPoint y: 501, endPoint x: 429, endPoint y: 515, distance: 371.3
click at [1165, 116] on icon at bounding box center [1167, 117] width 68 height 19
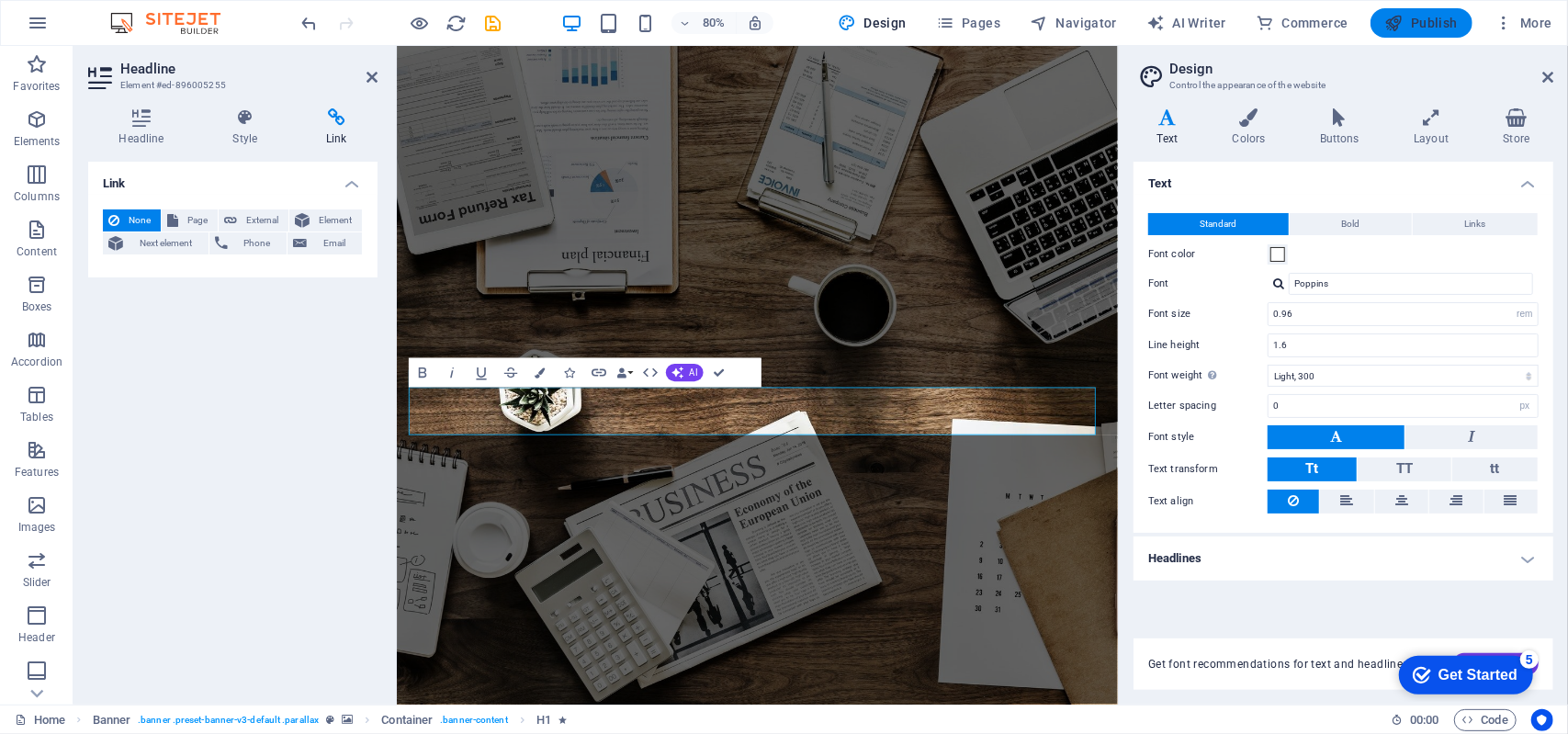
click at [1432, 21] on span "Publish" at bounding box center [1421, 22] width 72 height 19
